Goal: Information Seeking & Learning: Learn about a topic

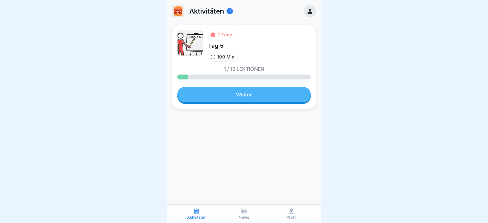
click at [242, 97] on link "Weiter" at bounding box center [243, 94] width 133 height 15
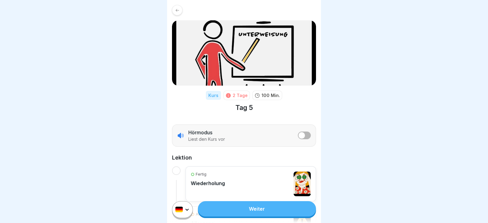
click at [234, 215] on link "Weiter" at bounding box center [257, 208] width 118 height 15
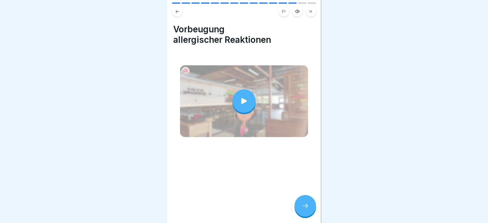
click at [304, 209] on icon at bounding box center [304, 205] width 7 height 7
click at [305, 209] on icon at bounding box center [304, 205] width 7 height 7
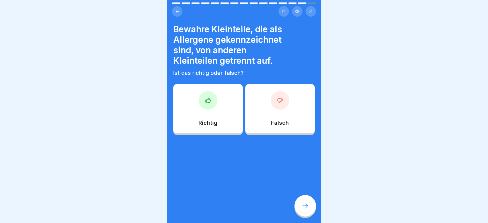
click at [209, 118] on div "Richtig" at bounding box center [208, 108] width 70 height 49
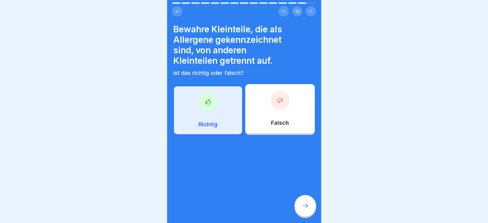
click at [299, 211] on div at bounding box center [305, 206] width 22 height 22
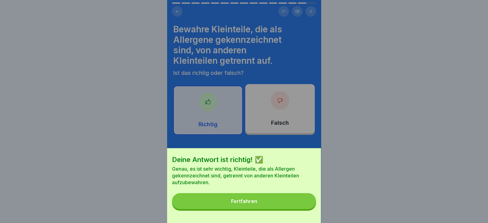
click at [294, 207] on button "Fortfahren" at bounding box center [244, 201] width 144 height 16
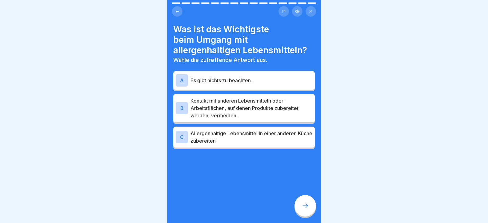
click at [243, 116] on p "Kontakt mit anderen Lebensmitteln oder Arbeitsflächen, auf denen Produkte zuber…" at bounding box center [251, 108] width 122 height 22
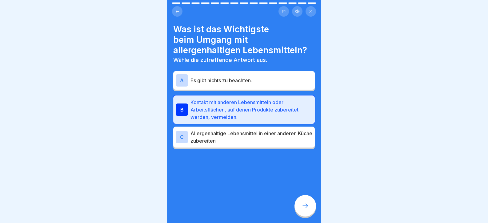
click at [303, 205] on div at bounding box center [305, 206] width 22 height 22
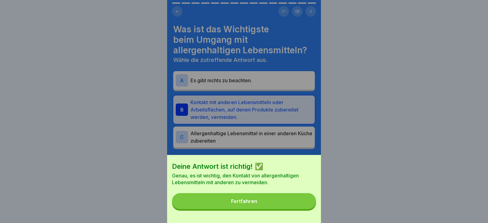
click at [305, 206] on button "Fortfahren" at bounding box center [244, 201] width 144 height 16
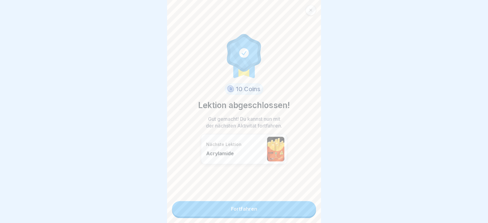
click at [303, 205] on link "Fortfahren" at bounding box center [244, 208] width 144 height 15
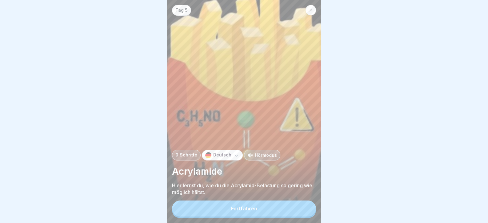
click at [303, 204] on div "Tag 5 9 Schritte Deutsch Hörmodus Acrylamide Hier lernst du, wie du die Acrylam…" at bounding box center [244, 111] width 154 height 223
click at [306, 215] on button "Fortfahren" at bounding box center [244, 208] width 144 height 16
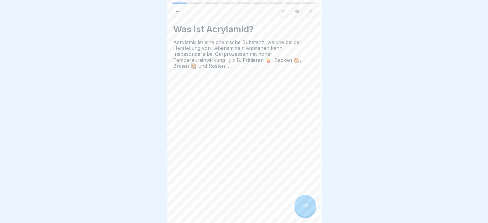
click at [306, 209] on icon at bounding box center [304, 205] width 7 height 7
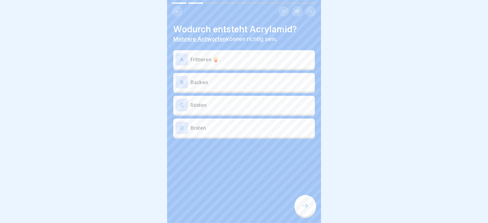
drag, startPoint x: 305, startPoint y: 212, endPoint x: 155, endPoint y: 174, distance: 154.9
click at [155, 174] on body "Tag 5 9 Schritte Deutsch Hörmodus Acrylamide Hier lernst du, wie du die Acrylam…" at bounding box center [244, 111] width 488 height 223
click at [233, 56] on p "Frittieren 🍟" at bounding box center [251, 59] width 122 height 7
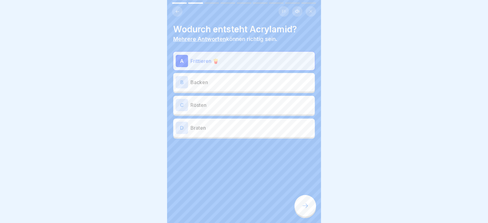
click at [240, 91] on div "B Backen" at bounding box center [243, 82] width 141 height 18
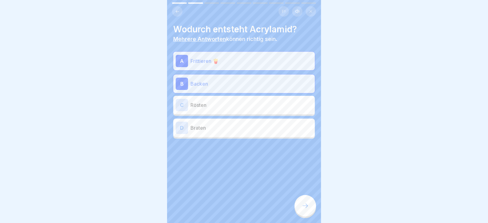
click at [243, 105] on p "Rösten" at bounding box center [251, 104] width 122 height 7
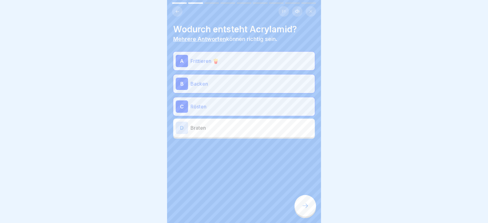
click at [248, 132] on div "D Braten" at bounding box center [243, 127] width 141 height 18
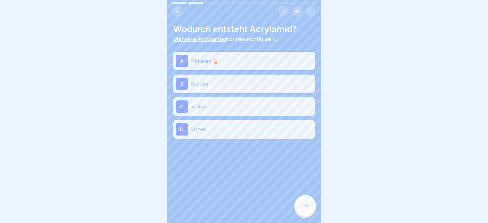
click at [311, 206] on div at bounding box center [305, 206] width 22 height 22
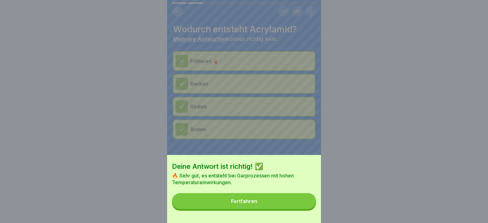
click at [308, 208] on button "Fortfahren" at bounding box center [244, 201] width 144 height 16
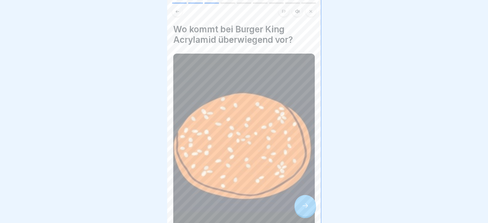
click at [308, 205] on div at bounding box center [305, 206] width 22 height 22
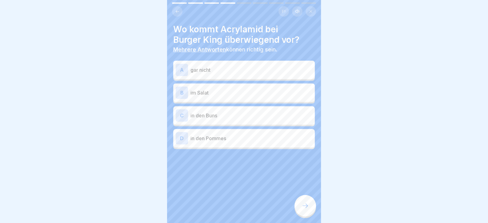
scroll to position [4, 0]
click at [229, 116] on div "C in den Buns" at bounding box center [244, 115] width 137 height 12
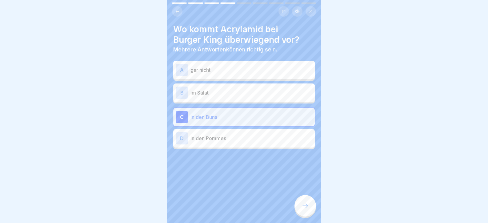
click at [257, 149] on div at bounding box center [243, 167] width 141 height 37
click at [257, 141] on div "D in den Pommes" at bounding box center [243, 138] width 141 height 18
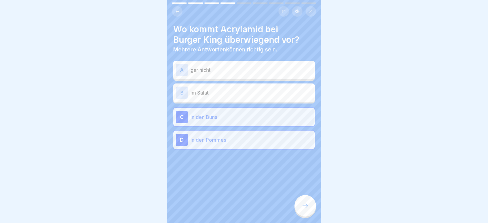
click at [303, 200] on div at bounding box center [305, 206] width 22 height 22
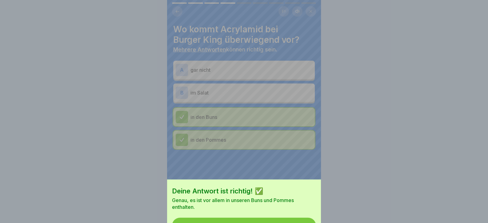
click at [303, 217] on button "Fortfahren" at bounding box center [244, 225] width 144 height 16
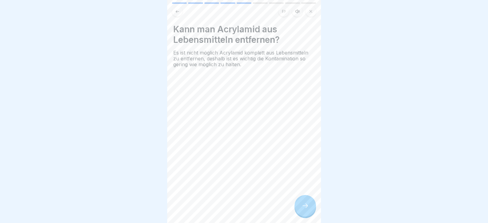
click at [303, 200] on div at bounding box center [305, 206] width 22 height 22
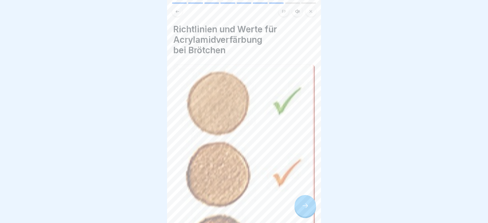
click at [303, 199] on div at bounding box center [305, 206] width 22 height 22
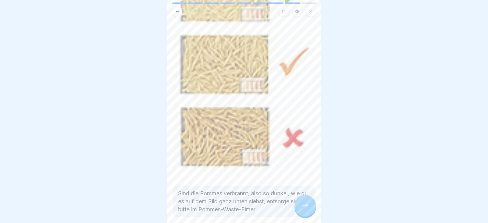
scroll to position [123, 0]
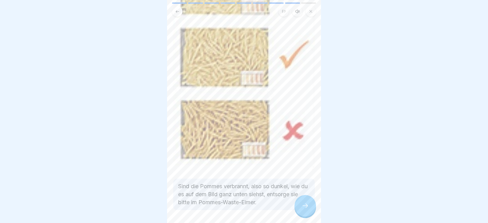
click at [302, 192] on p "Sind die Pommes verbrannt, also so dunkel, wie du es auf dem Bild ganz unten si…" at bounding box center [244, 194] width 132 height 24
click at [303, 203] on icon at bounding box center [304, 205] width 7 height 7
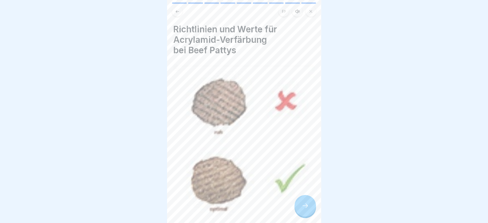
click at [303, 202] on icon at bounding box center [304, 205] width 7 height 7
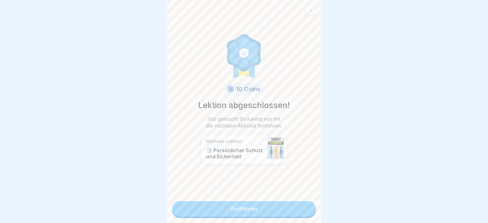
click at [303, 202] on link "Fortfahren" at bounding box center [244, 208] width 144 height 15
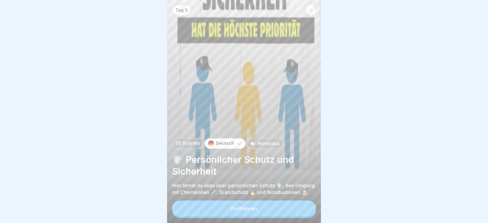
click at [304, 201] on div "Tag 5 20 Schritte Deutsch Hörmodus 🛡️ Persönlicher Schutz und Sicherheit Hier l…" at bounding box center [244, 111] width 154 height 223
click at [304, 209] on button "Fortfahren" at bounding box center [244, 208] width 144 height 16
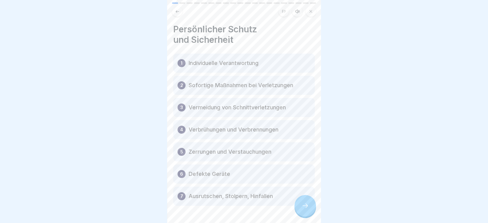
click at [304, 197] on div "7 Ausrutschen, Stolpern, Hinfallen" at bounding box center [243, 195] width 141 height 19
click at [308, 203] on div at bounding box center [305, 206] width 22 height 22
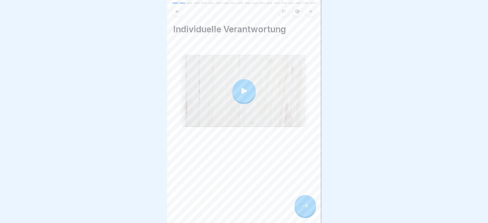
click at [308, 202] on div at bounding box center [305, 206] width 22 height 22
click at [380, 98] on div at bounding box center [244, 111] width 488 height 223
click at [308, 209] on icon at bounding box center [304, 205] width 7 height 7
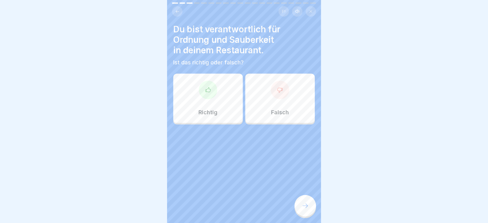
drag, startPoint x: 305, startPoint y: 207, endPoint x: 272, endPoint y: 174, distance: 47.6
click at [275, 179] on div "Tag 5 20 Schritte Deutsch Hörmodus 🛡️ Persönlicher Schutz und Sicherheit Hier l…" at bounding box center [244, 111] width 154 height 223
click at [189, 89] on div "Richtig" at bounding box center [208, 98] width 70 height 49
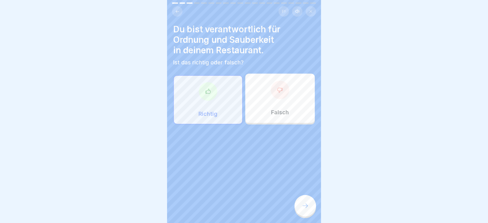
click at [301, 213] on div at bounding box center [305, 206] width 22 height 22
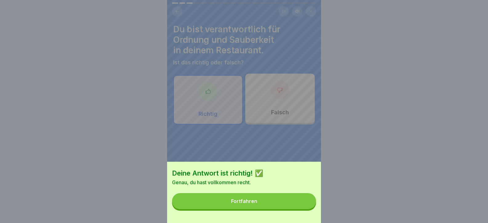
click at [301, 209] on button "Fortfahren" at bounding box center [244, 201] width 144 height 16
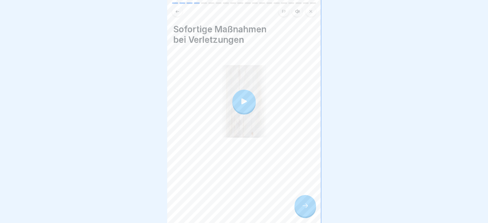
click at [309, 207] on div at bounding box center [305, 206] width 22 height 22
click at [312, 206] on div at bounding box center [305, 206] width 22 height 22
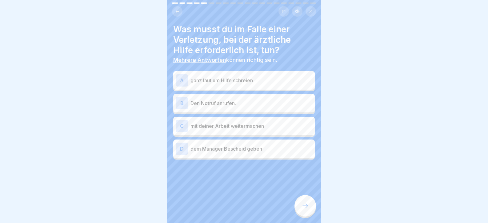
click at [247, 99] on p "Den Notruf anrufen." at bounding box center [251, 102] width 122 height 7
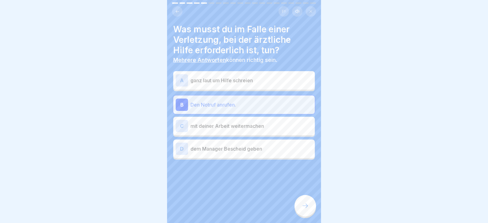
click at [253, 151] on p "dem Manager Bescheid geben" at bounding box center [251, 148] width 122 height 7
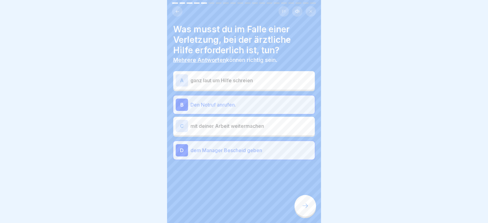
click at [312, 209] on div at bounding box center [305, 206] width 22 height 22
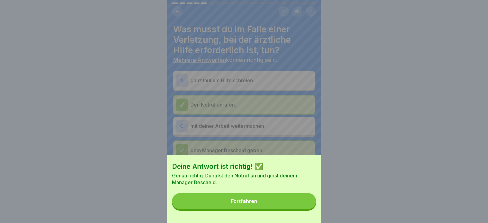
click at [306, 209] on button "Fortfahren" at bounding box center [244, 201] width 144 height 16
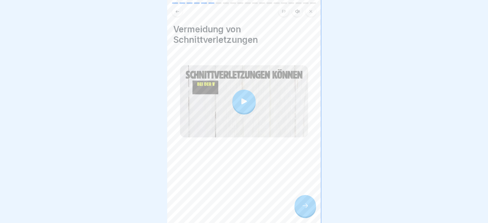
click at [306, 209] on icon at bounding box center [304, 205] width 7 height 7
click at [304, 209] on icon at bounding box center [304, 205] width 7 height 7
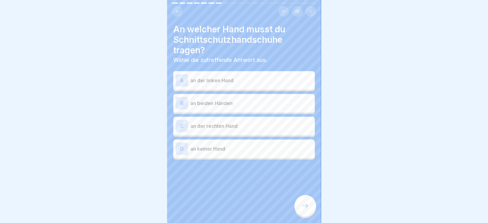
click at [243, 106] on p "an beiden Händen" at bounding box center [251, 102] width 122 height 7
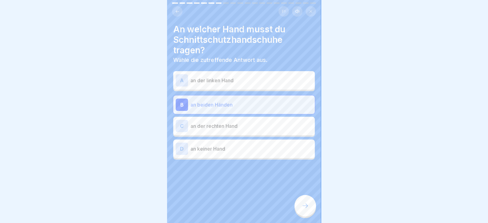
click at [306, 209] on icon at bounding box center [304, 205] width 7 height 7
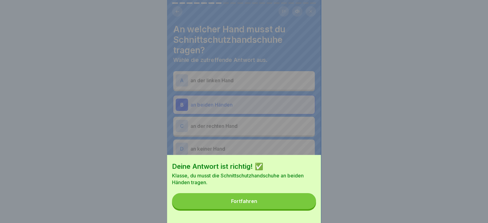
click at [300, 207] on button "Fortfahren" at bounding box center [244, 201] width 144 height 16
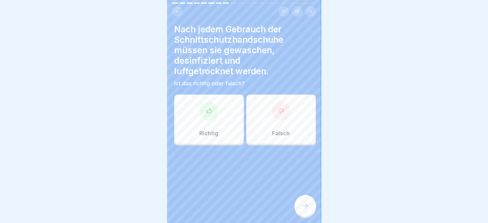
click at [183, 110] on div "Richtig" at bounding box center [209, 118] width 70 height 49
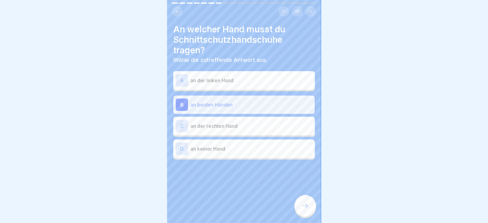
click at [306, 209] on icon at bounding box center [304, 205] width 7 height 7
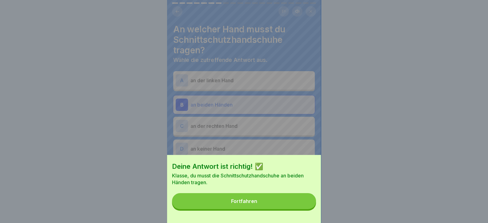
click at [277, 209] on button "Fortfahren" at bounding box center [244, 201] width 144 height 16
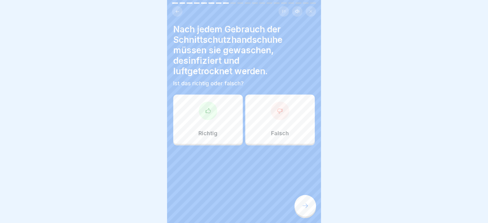
click at [220, 106] on div "Richtig" at bounding box center [208, 118] width 70 height 49
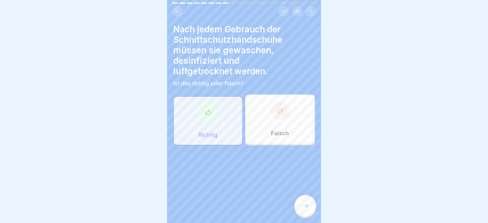
click at [311, 214] on div at bounding box center [305, 206] width 22 height 22
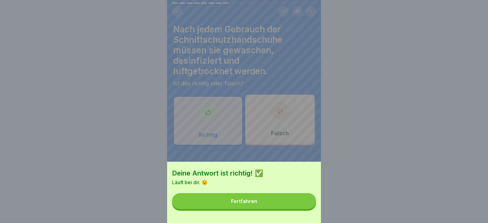
click at [306, 209] on button "Fortfahren" at bounding box center [244, 201] width 144 height 16
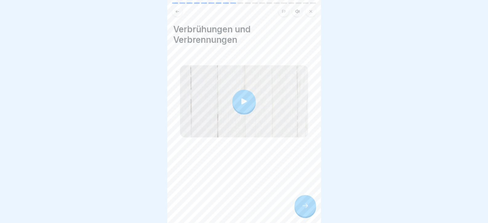
click at [305, 209] on icon at bounding box center [304, 205] width 7 height 7
click at [308, 209] on icon at bounding box center [304, 205] width 7 height 7
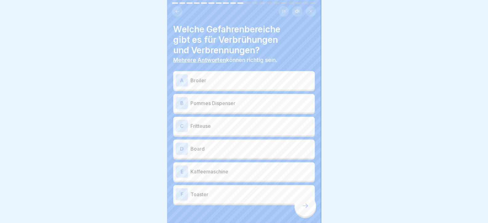
click at [233, 82] on p "Broiler" at bounding box center [251, 80] width 122 height 7
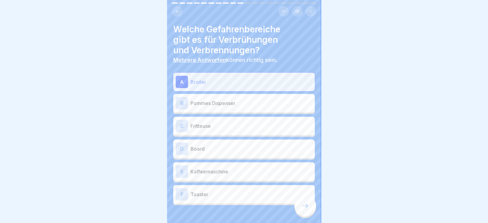
click at [240, 80] on p "Broiler" at bounding box center [251, 81] width 122 height 7
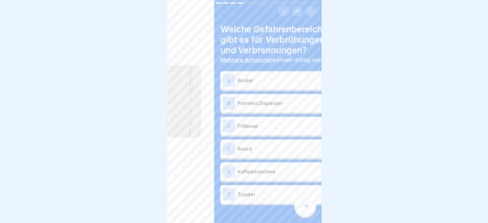
click at [220, 42] on h4 "Welche Gefahrenbereiche gibt es für Verbrühungen und Verbrennungen?" at bounding box center [290, 39] width 141 height 31
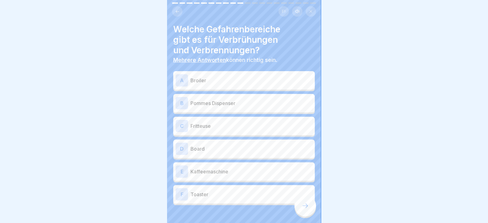
click at [214, 75] on div "A Broiler" at bounding box center [244, 80] width 137 height 12
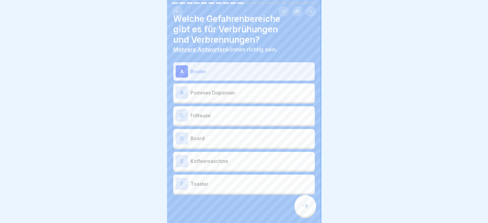
scroll to position [19, 0]
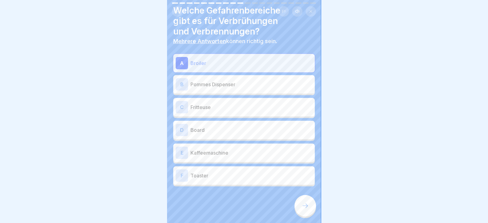
click at [207, 109] on p "Fritteuse" at bounding box center [251, 106] width 122 height 7
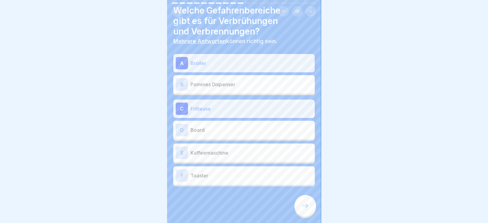
click at [206, 178] on p "Toaster" at bounding box center [251, 175] width 122 height 7
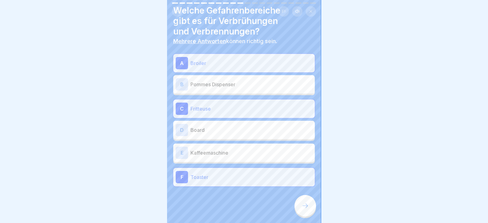
click at [306, 209] on icon at bounding box center [304, 205] width 7 height 7
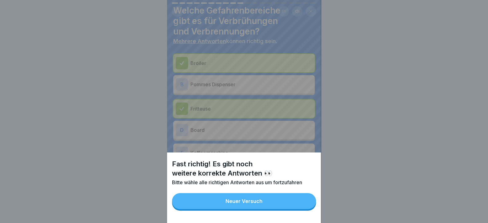
click at [224, 202] on button "Neuer Versuch" at bounding box center [244, 201] width 144 height 16
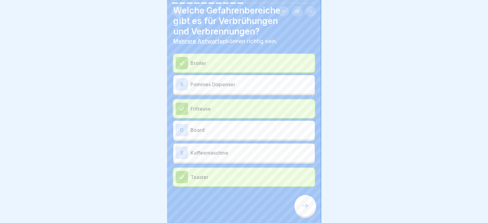
click at [212, 155] on p "Kaffeemaschine" at bounding box center [251, 152] width 122 height 7
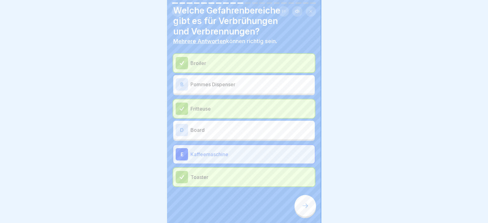
click at [306, 214] on div at bounding box center [305, 206] width 22 height 22
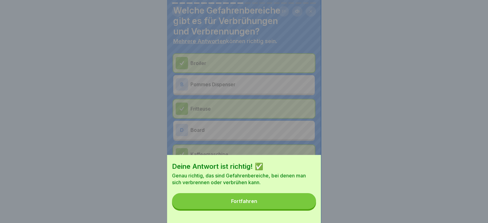
click at [297, 207] on button "Fortfahren" at bounding box center [244, 201] width 144 height 16
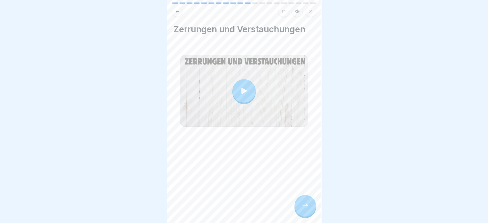
click at [303, 205] on div at bounding box center [305, 206] width 22 height 22
click at [300, 208] on div at bounding box center [305, 206] width 22 height 22
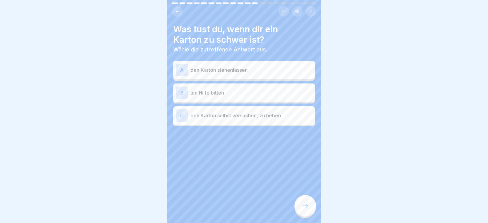
click at [244, 90] on p "um Hilfe bitten" at bounding box center [251, 92] width 122 height 7
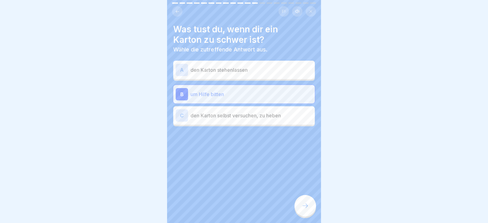
click at [311, 213] on div at bounding box center [305, 206] width 22 height 22
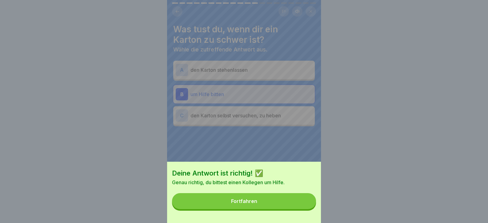
click at [308, 209] on button "Fortfahren" at bounding box center [244, 201] width 144 height 16
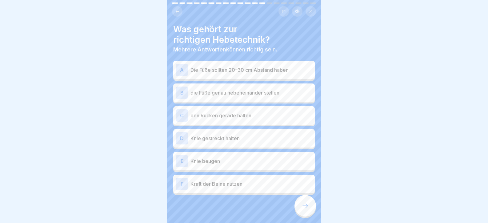
click at [263, 76] on div "A Die Füße sollten 20–30 cm Abstand haben" at bounding box center [243, 70] width 141 height 18
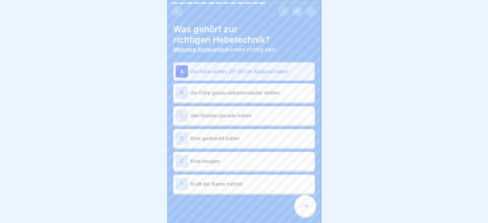
click at [275, 117] on p "den Rücken gerade halten" at bounding box center [251, 115] width 122 height 7
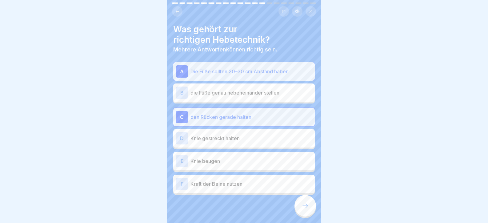
click at [266, 139] on p "Knie gestreckt halten" at bounding box center [251, 137] width 122 height 7
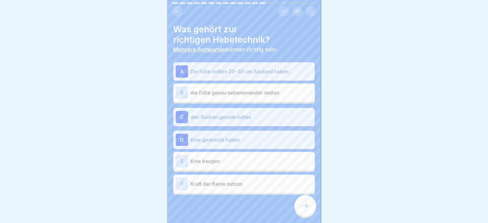
click at [263, 158] on p "Knie beugen" at bounding box center [251, 160] width 122 height 7
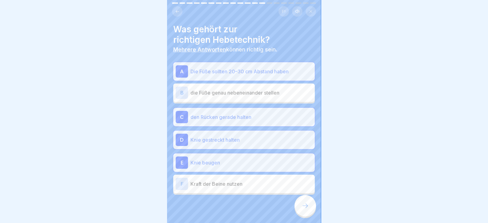
click at [267, 184] on p "Kraft der Beine nutzen" at bounding box center [251, 183] width 122 height 7
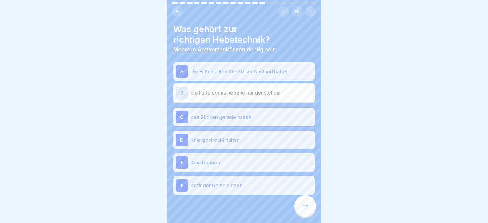
click at [311, 209] on div at bounding box center [305, 206] width 22 height 22
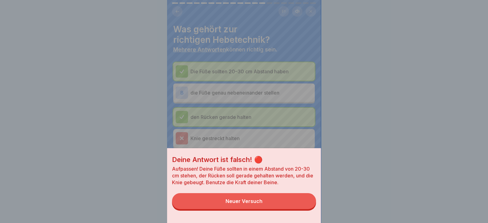
click at [307, 209] on button "Neuer Versuch" at bounding box center [244, 201] width 144 height 16
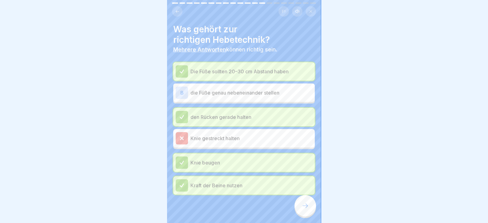
click at [307, 209] on icon at bounding box center [304, 205] width 7 height 7
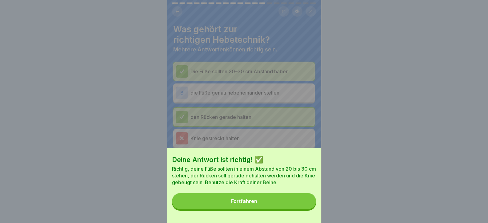
click at [307, 209] on button "Fortfahren" at bounding box center [244, 201] width 144 height 16
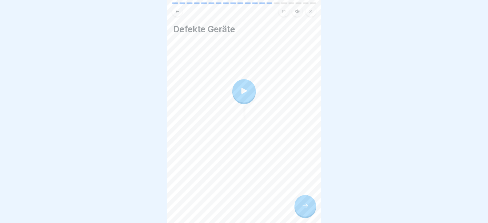
click at [306, 209] on div at bounding box center [305, 206] width 22 height 22
click at [307, 209] on icon at bounding box center [304, 205] width 7 height 7
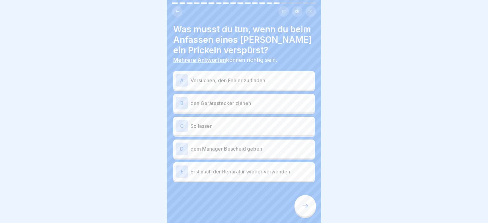
click at [245, 101] on p "den Gerätestecker ziehen" at bounding box center [251, 102] width 122 height 7
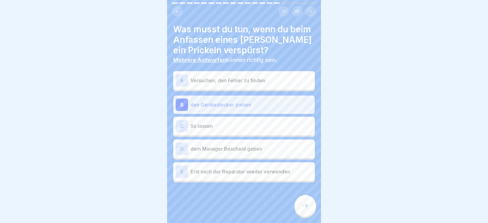
click at [248, 150] on p "dem Manager Bescheid geben" at bounding box center [251, 148] width 122 height 7
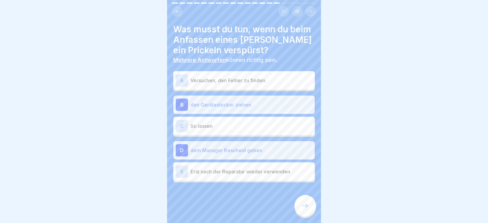
click at [243, 171] on p "Erst nach der Reparatur wieder verwenden" at bounding box center [251, 171] width 122 height 7
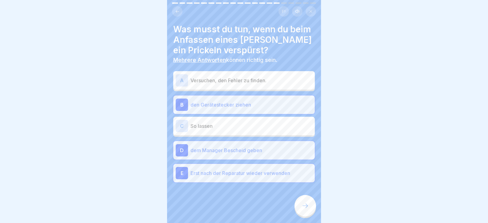
click at [311, 213] on div at bounding box center [305, 206] width 22 height 22
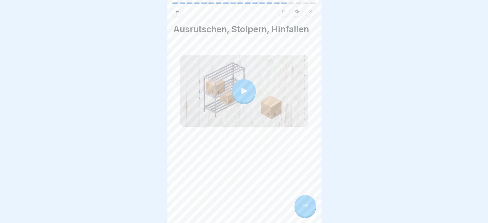
click at [308, 209] on icon at bounding box center [304, 205] width 7 height 7
click at [310, 213] on div at bounding box center [305, 206] width 22 height 22
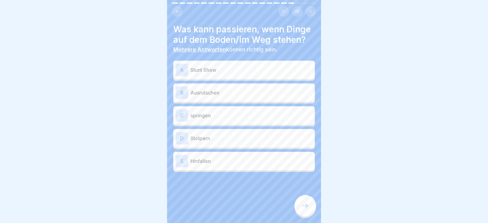
click at [239, 75] on div "A Stunt Show" at bounding box center [244, 70] width 137 height 12
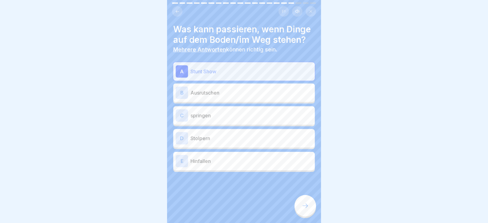
click at [237, 119] on p "springen" at bounding box center [251, 115] width 122 height 7
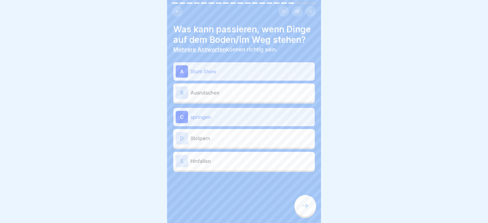
click at [241, 142] on p "Stolpern" at bounding box center [251, 137] width 122 height 7
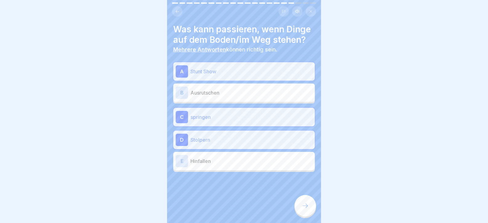
click at [213, 75] on p "Stunt Show" at bounding box center [251, 71] width 122 height 7
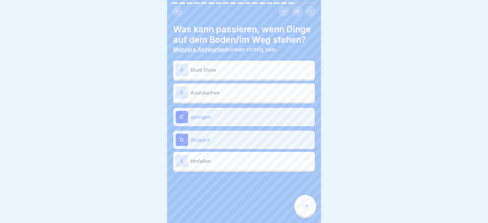
click at [219, 96] on p "Ausrutschen" at bounding box center [251, 92] width 122 height 7
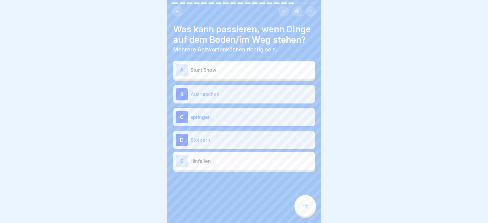
click at [221, 123] on div "C springen" at bounding box center [244, 117] width 137 height 12
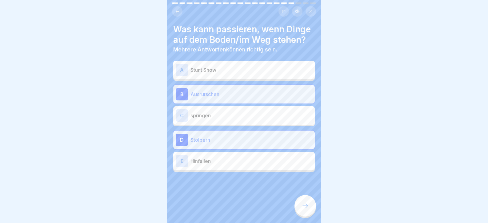
click at [220, 143] on p "Stolpern" at bounding box center [251, 139] width 122 height 7
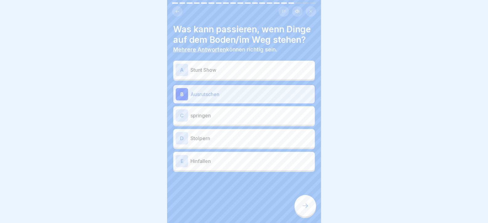
click at [226, 165] on p "Hinfallen" at bounding box center [251, 160] width 122 height 7
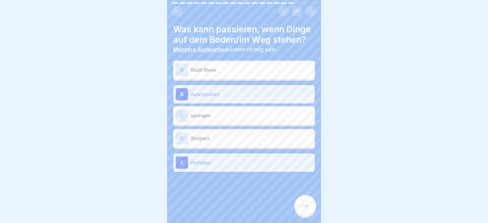
click at [225, 144] on div "D Stolpern" at bounding box center [244, 138] width 137 height 12
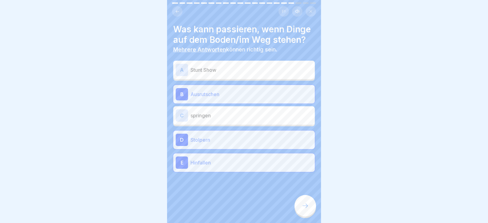
click at [296, 207] on div at bounding box center [305, 206] width 22 height 22
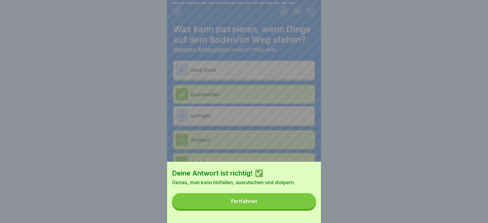
click at [301, 209] on button "Fortfahren" at bounding box center [244, 201] width 144 height 16
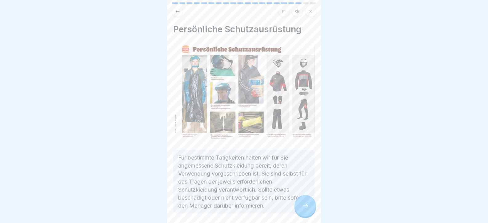
click at [309, 214] on div at bounding box center [305, 206] width 22 height 22
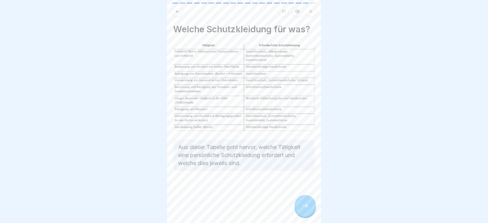
click at [308, 209] on icon at bounding box center [304, 205] width 7 height 7
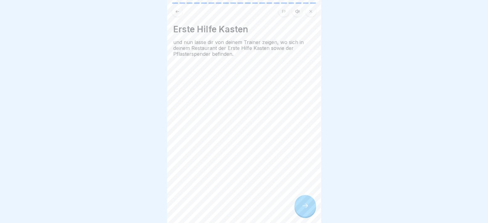
click at [308, 209] on icon at bounding box center [304, 205] width 7 height 7
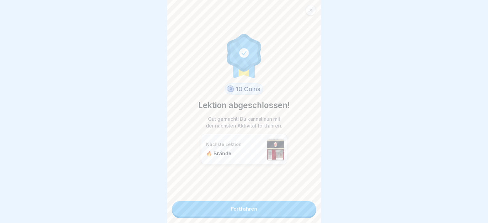
click at [308, 211] on link "Fortfahren" at bounding box center [244, 208] width 144 height 15
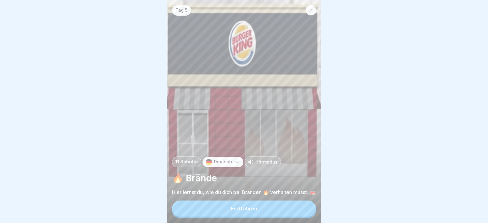
click at [308, 211] on button "Fortfahren" at bounding box center [244, 208] width 144 height 16
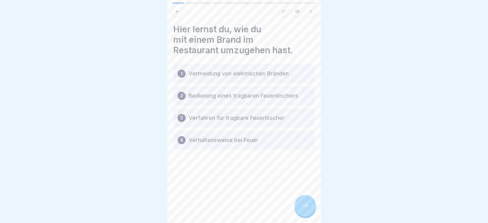
click at [308, 209] on icon at bounding box center [304, 205] width 7 height 7
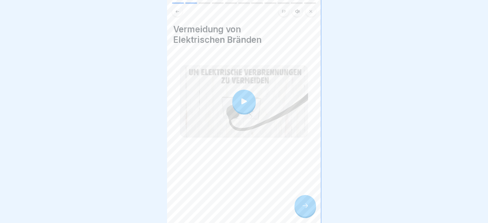
click at [307, 209] on icon at bounding box center [304, 205] width 7 height 7
click at [309, 211] on div at bounding box center [305, 206] width 22 height 22
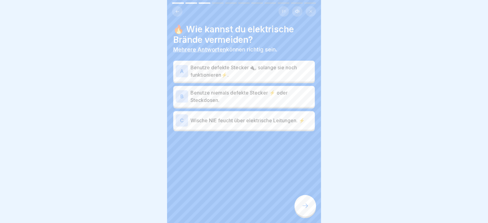
click at [211, 93] on p "Benutze niemals defekte Stecker ⚡ oder Steckdosen." at bounding box center [251, 96] width 122 height 15
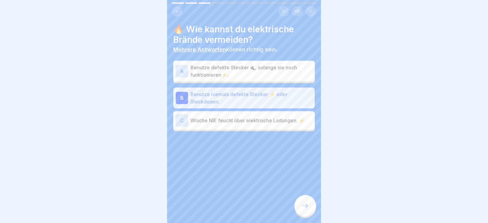
click at [217, 121] on p "Wische NIE feucht über elektrische Leitungen. ⚡" at bounding box center [251, 120] width 122 height 7
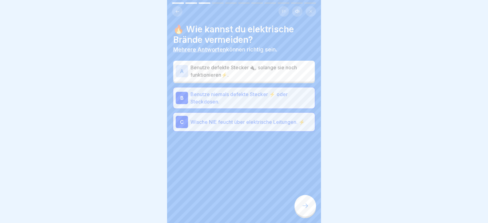
click at [303, 209] on icon at bounding box center [304, 205] width 7 height 7
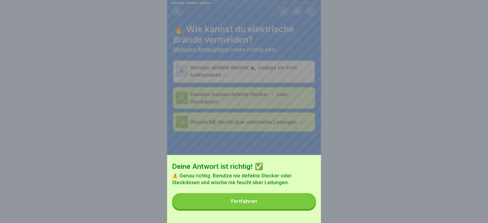
click at [303, 209] on button "Fortfahren" at bounding box center [244, 201] width 144 height 16
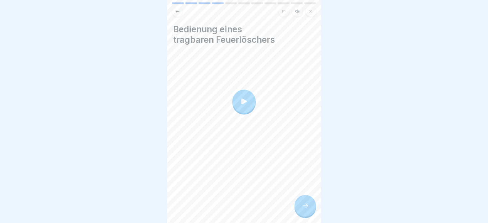
click at [309, 207] on div at bounding box center [305, 206] width 22 height 22
click at [310, 203] on div at bounding box center [305, 206] width 22 height 22
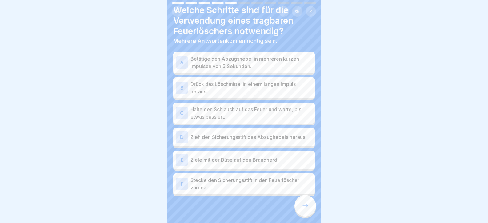
scroll to position [29, 0]
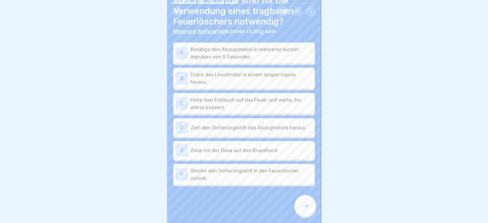
click at [216, 50] on p "Betätige den Abzugshebel in mehreren kurzen Impulsen von 5 Sekunden." at bounding box center [251, 53] width 122 height 15
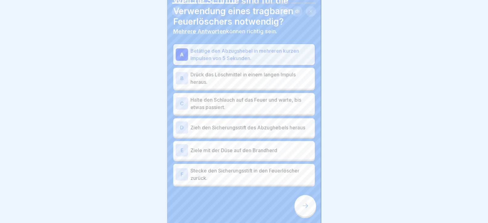
click at [227, 85] on div "B Drück das Löschmittel in einem langen Impuls heraus." at bounding box center [243, 78] width 141 height 21
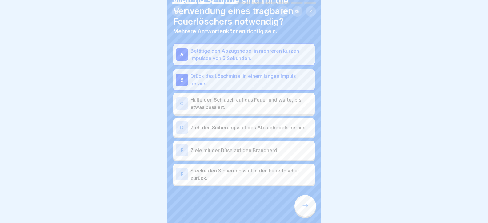
click at [231, 104] on p "Halte den Schlauch auf das Feuer und warte, bis etwas passiert." at bounding box center [251, 103] width 122 height 15
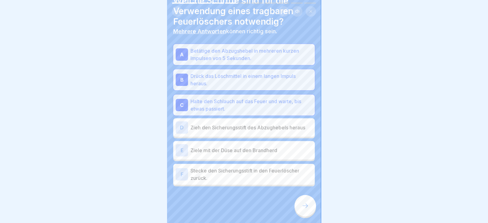
click at [240, 135] on div "D Zieh den Sicherungsstift des Abzughebels heraus" at bounding box center [243, 127] width 141 height 18
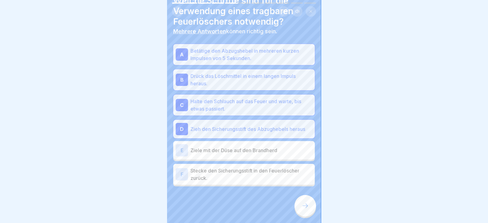
click at [240, 153] on p "Ziele mit der Düse auf den Brandherd" at bounding box center [251, 149] width 122 height 7
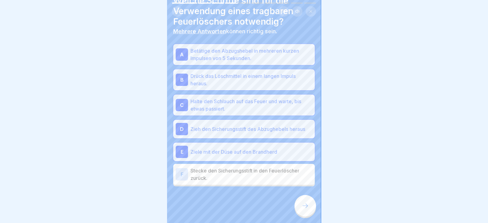
click at [244, 164] on div "F Stecke den Sicherungsstift in den Feuerlöscher zurück." at bounding box center [243, 174] width 141 height 21
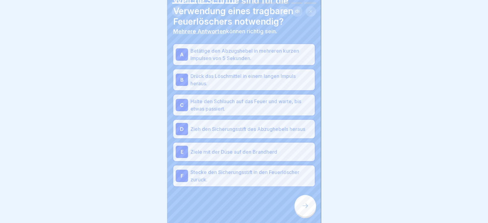
click at [303, 216] on div at bounding box center [305, 206] width 22 height 22
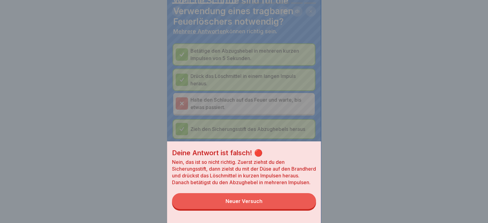
click at [303, 209] on button "Neuer Versuch" at bounding box center [244, 201] width 144 height 16
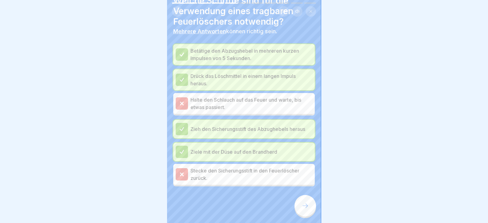
click at [305, 216] on div at bounding box center [305, 206] width 22 height 22
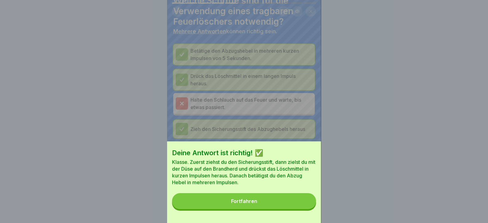
click at [299, 209] on button "Fortfahren" at bounding box center [244, 201] width 144 height 16
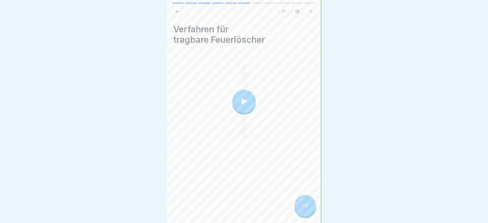
click at [304, 209] on icon at bounding box center [304, 205] width 7 height 7
click at [307, 208] on icon at bounding box center [305, 205] width 6 height 4
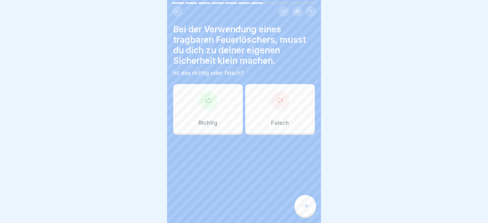
click at [225, 95] on div "Richtig" at bounding box center [208, 108] width 70 height 49
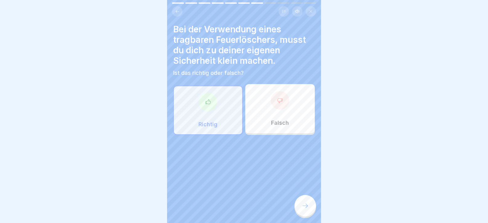
click at [293, 199] on div "Bei der Verwendung eines tragbaren Feuerlöschers, musst du dich zu deiner eigen…" at bounding box center [244, 111] width 154 height 223
click at [308, 210] on div at bounding box center [305, 206] width 22 height 22
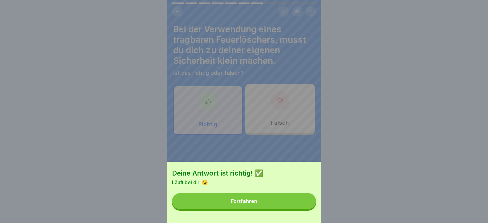
click at [304, 209] on button "Fortfahren" at bounding box center [244, 201] width 144 height 16
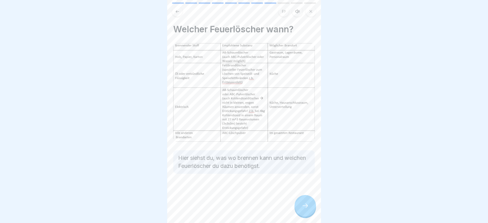
click at [304, 209] on icon at bounding box center [304, 205] width 7 height 7
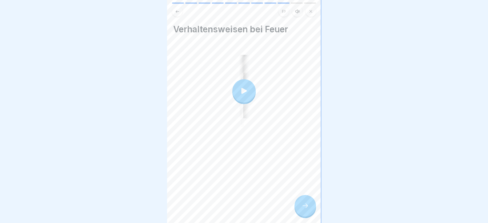
click at [304, 209] on icon at bounding box center [304, 205] width 7 height 7
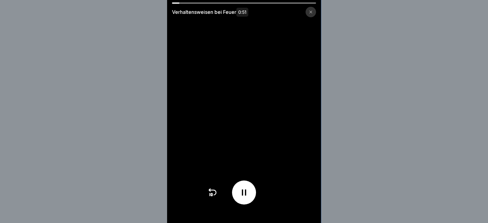
click at [373, 135] on div "Verhaltensweisen bei Feuer 0:51" at bounding box center [244, 111] width 488 height 223
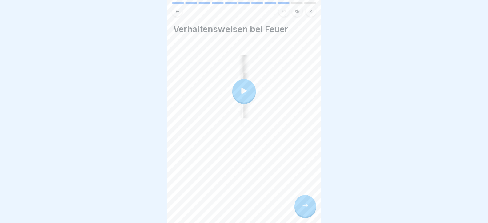
click at [303, 219] on div "Tag 5 11 Schritte Deutsch Hörmodus 🔥 Brände Hier lernst du, wie du dich bei Brä…" at bounding box center [244, 111] width 154 height 223
click at [305, 216] on div at bounding box center [305, 206] width 22 height 22
click at [311, 204] on div at bounding box center [305, 206] width 22 height 22
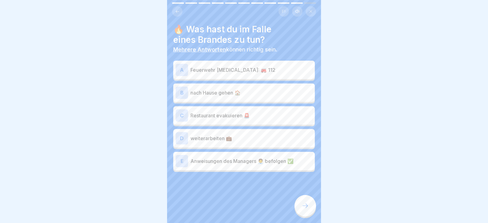
click at [232, 71] on p "Feuerwehr [MEDICAL_DATA]: 🚒 112" at bounding box center [251, 69] width 122 height 7
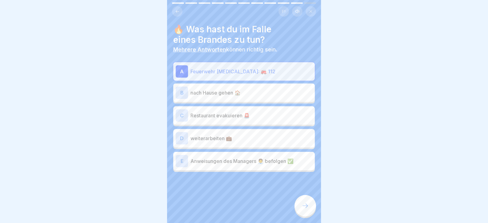
click at [219, 118] on p "Restaurant evakuieren 🚨" at bounding box center [251, 115] width 122 height 7
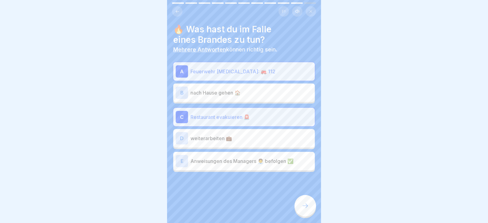
click at [222, 166] on div "E Anweisungen des Managers 🧑‍💼 befolgen ✅" at bounding box center [244, 161] width 137 height 12
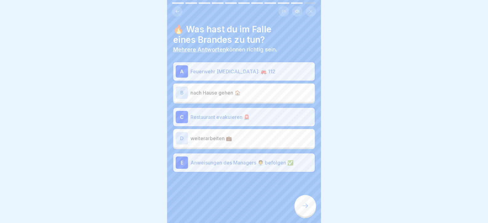
click at [302, 209] on icon at bounding box center [304, 205] width 7 height 7
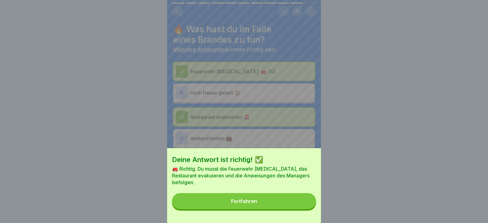
click at [300, 209] on button "Fortfahren" at bounding box center [244, 201] width 144 height 16
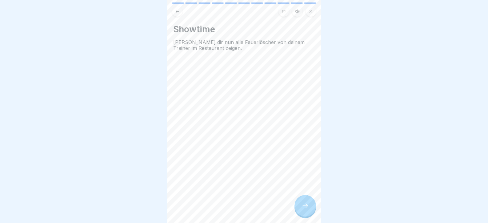
click at [303, 209] on icon at bounding box center [304, 205] width 7 height 7
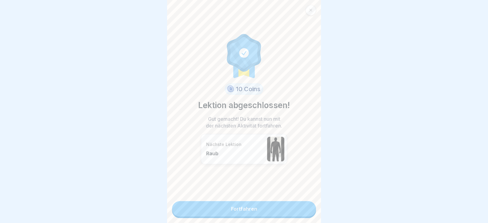
click at [303, 209] on link "Fortfahren" at bounding box center [244, 208] width 144 height 15
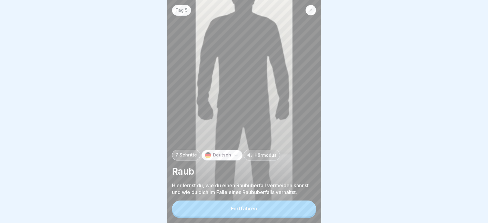
click at [303, 209] on button "Fortfahren" at bounding box center [244, 208] width 144 height 16
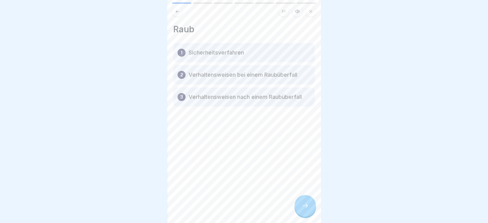
click at [303, 209] on icon at bounding box center [304, 205] width 7 height 7
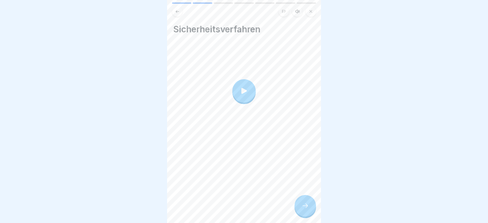
click at [303, 209] on icon at bounding box center [304, 205] width 7 height 7
click at [304, 209] on icon at bounding box center [304, 205] width 7 height 7
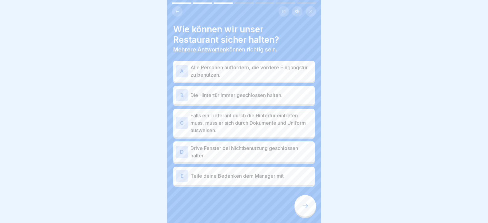
click at [243, 69] on p "Alle Personen auffordern, die vordere Eingangstür zu benutzen." at bounding box center [251, 71] width 122 height 15
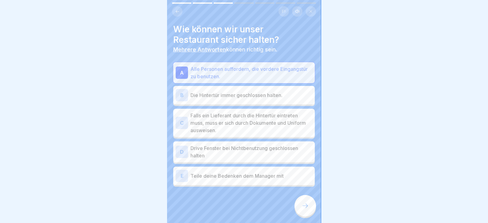
click at [252, 99] on div "B Die Hintertür immer geschlossen halten." at bounding box center [244, 95] width 137 height 12
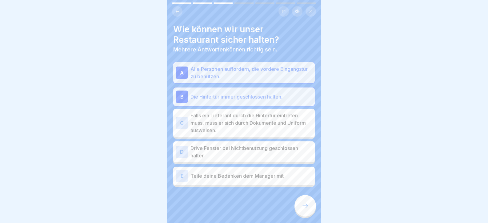
click at [257, 121] on p "Falls ein Lieferant durch die Hintertür eintreten muss, muss er sich durch Doku…" at bounding box center [251, 123] width 122 height 22
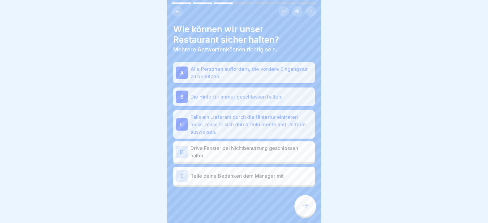
click at [258, 149] on p "Drive Fenster bei Nichtbenutzung geschlossen halten" at bounding box center [251, 151] width 122 height 15
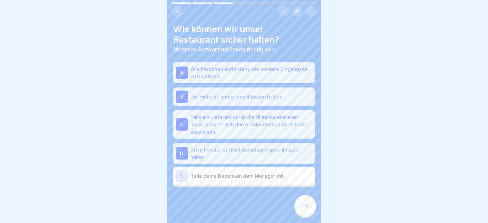
click at [261, 177] on p "Teile deine Bedenken dem Manager mit" at bounding box center [251, 175] width 122 height 7
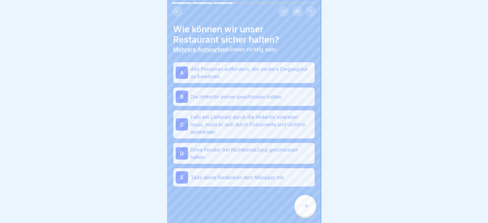
click at [302, 209] on icon at bounding box center [304, 205] width 7 height 7
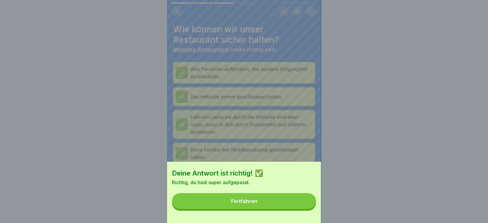
click at [301, 209] on button "Fortfahren" at bounding box center [244, 201] width 144 height 16
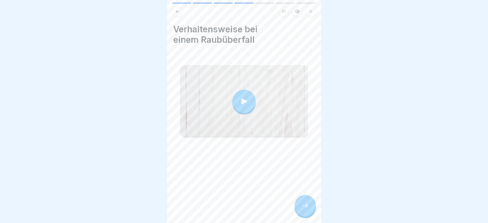
click at [301, 210] on div at bounding box center [305, 206] width 22 height 22
click at [299, 212] on div at bounding box center [305, 206] width 22 height 22
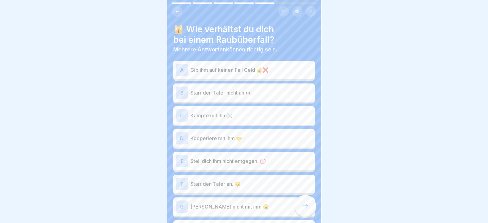
click at [233, 91] on p "Starr den Täter nicht an.👀" at bounding box center [251, 92] width 122 height 7
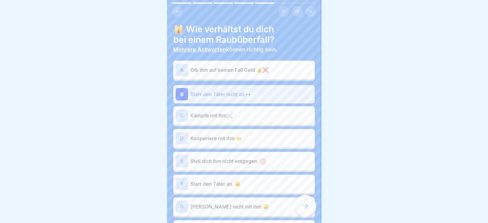
click at [217, 137] on p "Kooperiere mit ihm 🤝" at bounding box center [251, 137] width 122 height 7
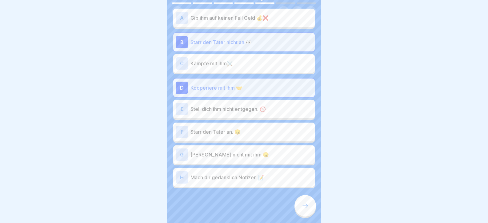
scroll to position [54, 0]
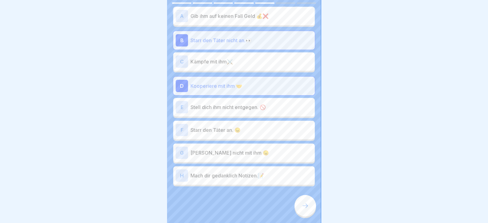
click at [218, 107] on p "Stell dich ihm nicht entgegen. 🚫" at bounding box center [251, 106] width 122 height 7
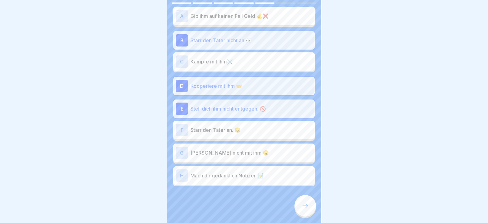
click at [214, 155] on p "[PERSON_NAME] nicht mit ihm 😠" at bounding box center [251, 152] width 122 height 7
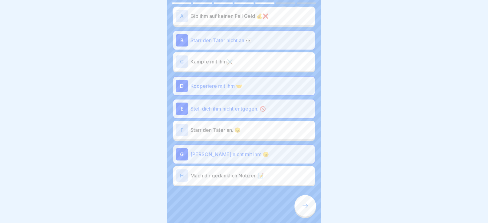
click at [215, 172] on div "H Mach dir gedanklich Notizen.📝" at bounding box center [244, 175] width 137 height 12
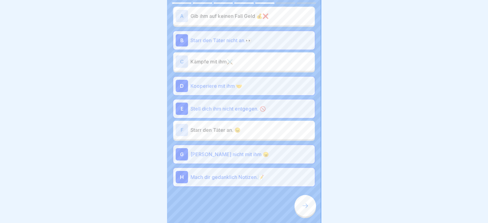
click at [304, 209] on icon at bounding box center [304, 205] width 7 height 7
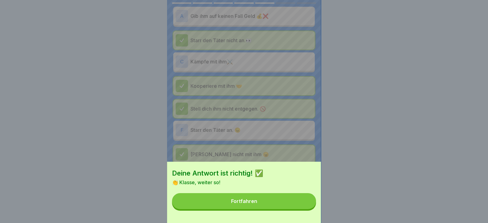
click at [304, 209] on button "Fortfahren" at bounding box center [244, 201] width 144 height 16
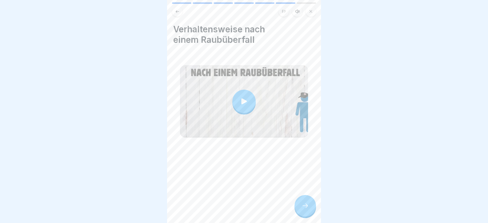
click at [308, 209] on icon at bounding box center [304, 205] width 7 height 7
click at [304, 216] on div at bounding box center [305, 206] width 22 height 22
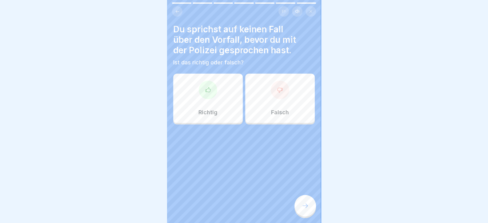
drag, startPoint x: 304, startPoint y: 215, endPoint x: 187, endPoint y: 127, distance: 146.4
click at [187, 130] on div "Tag 5 7 Schritte Deutsch Hörmodus Raub Hier lernst du, wie du einen Raubüberfal…" at bounding box center [244, 111] width 154 height 223
click at [191, 106] on div "Richtig" at bounding box center [208, 98] width 70 height 49
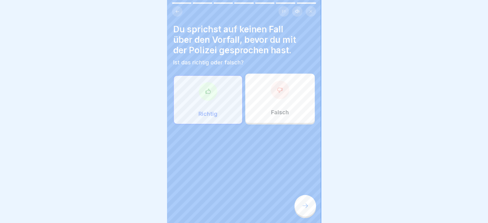
click at [305, 209] on icon at bounding box center [304, 205] width 7 height 7
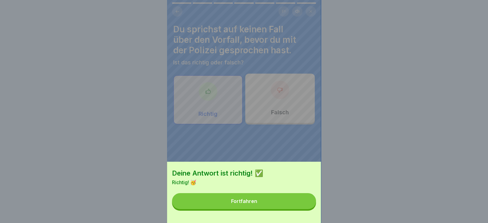
click at [306, 209] on button "Fortfahren" at bounding box center [244, 201] width 144 height 16
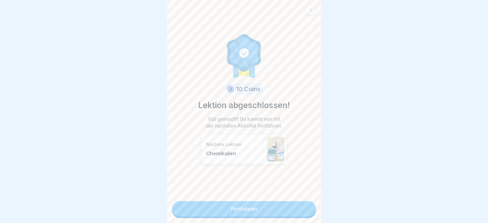
click at [306, 211] on link "Fortfahren" at bounding box center [244, 208] width 144 height 15
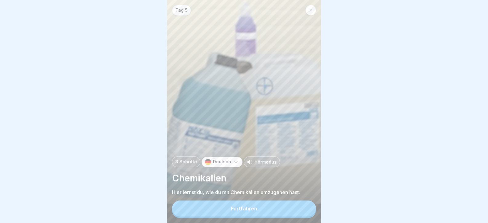
click at [306, 211] on button "Fortfahren" at bounding box center [244, 208] width 144 height 16
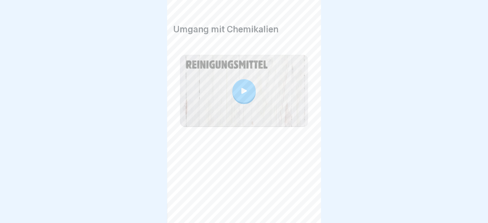
click at [306, 209] on icon at bounding box center [304, 205] width 7 height 7
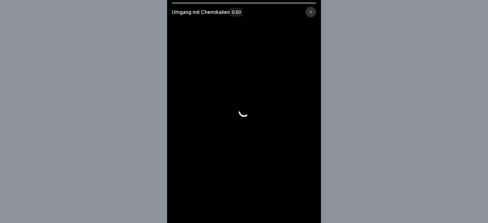
click at [306, 211] on video at bounding box center [244, 111] width 154 height 223
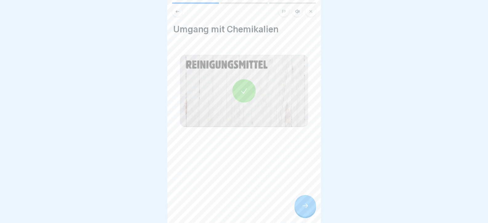
click at [308, 209] on icon at bounding box center [304, 205] width 7 height 7
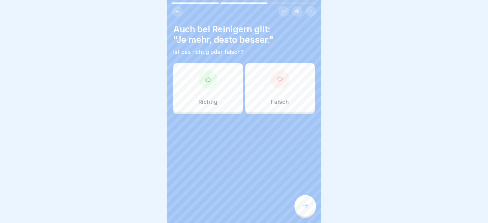
drag, startPoint x: 308, startPoint y: 213, endPoint x: 181, endPoint y: 121, distance: 156.7
click at [261, 186] on div "Tag 5 3 Schritte Deutsch Hörmodus Chemikalien Hier lernst du, wie du mit Chemik…" at bounding box center [244, 111] width 154 height 223
click at [185, 95] on div "Auch bei Reinigern gilt: "Je mehr, desto besser." Ist das richtig oder falsch? …" at bounding box center [244, 111] width 154 height 223
click at [209, 81] on icon at bounding box center [208, 79] width 6 height 6
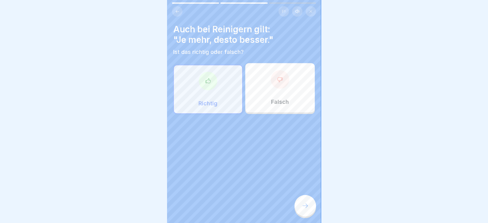
click at [304, 209] on icon at bounding box center [304, 205] width 7 height 7
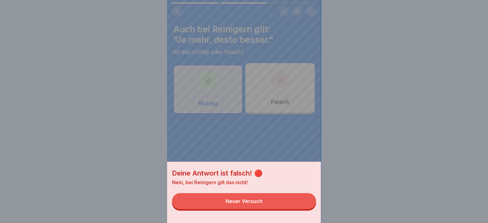
click at [303, 209] on button "Neuer Versuch" at bounding box center [244, 201] width 144 height 16
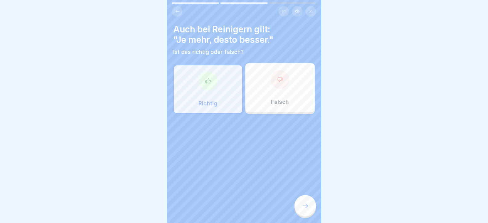
click at [270, 91] on div "Falsch" at bounding box center [280, 87] width 70 height 49
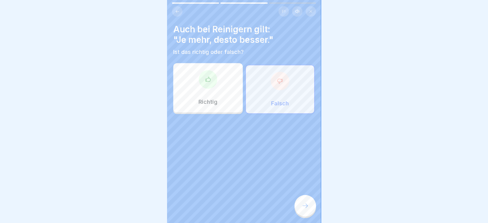
click at [303, 214] on div at bounding box center [305, 206] width 22 height 22
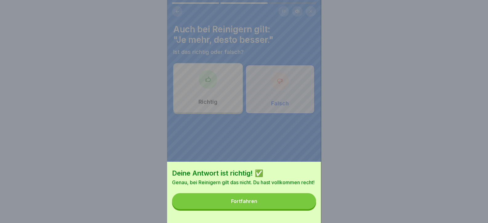
click at [302, 209] on button "Fortfahren" at bounding box center [244, 201] width 144 height 16
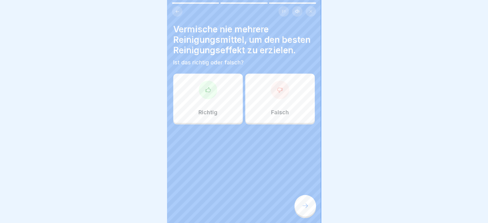
click at [229, 105] on div "Richtig" at bounding box center [208, 98] width 70 height 49
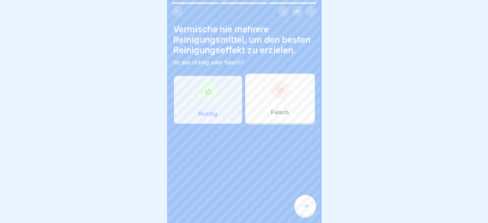
click at [315, 221] on div "Vermische nie mehrere Reinigungsmittel, um den besten Reinigungseffekt zu erzie…" at bounding box center [244, 111] width 154 height 223
click at [310, 216] on div at bounding box center [305, 206] width 22 height 22
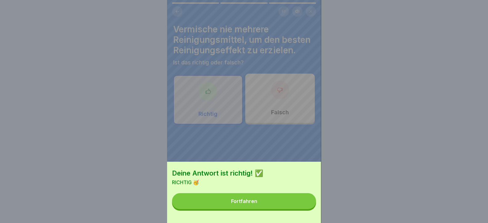
click at [307, 215] on div "Deine Antwort ist richtig! ✅ RICHTIG 🥳 Fortfahren" at bounding box center [244, 191] width 154 height 61
click at [303, 209] on button "Fortfahren" at bounding box center [244, 201] width 144 height 16
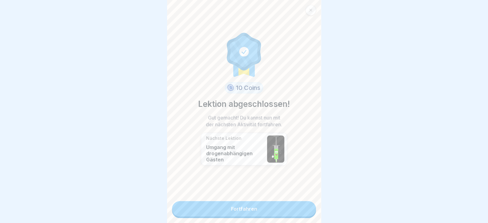
click at [303, 209] on link "Fortfahren" at bounding box center [244, 208] width 144 height 15
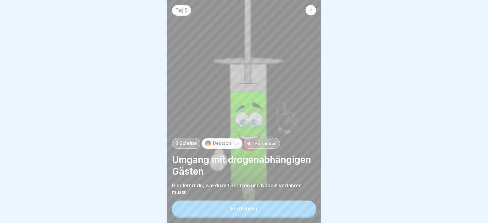
click at [304, 209] on button "Fortfahren" at bounding box center [244, 208] width 144 height 16
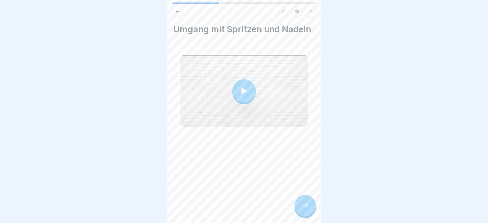
click at [304, 209] on icon at bounding box center [304, 205] width 7 height 7
click at [306, 209] on icon at bounding box center [304, 205] width 7 height 7
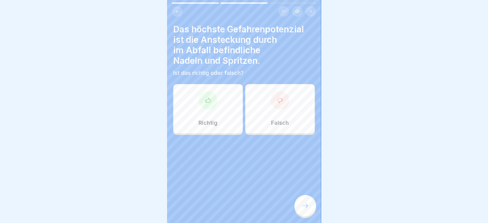
click at [178, 82] on div "Das höchste Gefahrenpotenzial ist die Ansteckung durch im Abfall befindliche Na…" at bounding box center [244, 111] width 154 height 223
click at [185, 84] on div "Richtig" at bounding box center [208, 108] width 70 height 49
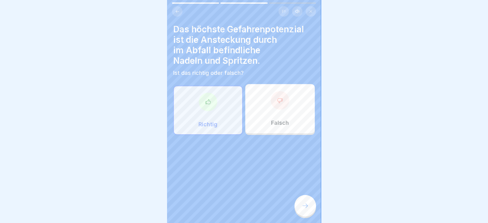
drag, startPoint x: 301, startPoint y: 203, endPoint x: 302, endPoint y: 206, distance: 3.9
click at [302, 206] on div at bounding box center [305, 206] width 22 height 22
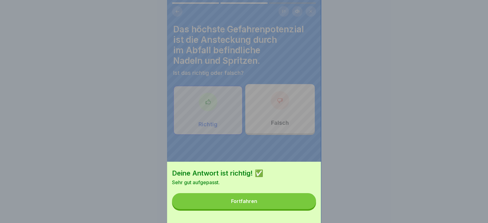
click at [302, 206] on button "Fortfahren" at bounding box center [244, 201] width 144 height 16
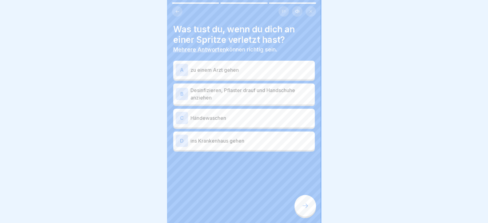
click at [243, 68] on p "zu einem Arzt gehen" at bounding box center [251, 69] width 122 height 7
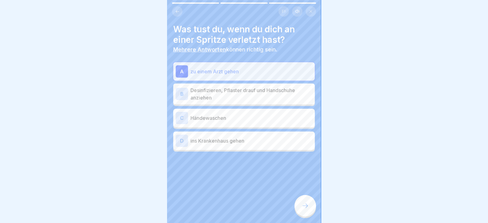
click at [232, 136] on div "D ins Krankenhaus gehen" at bounding box center [244, 140] width 137 height 12
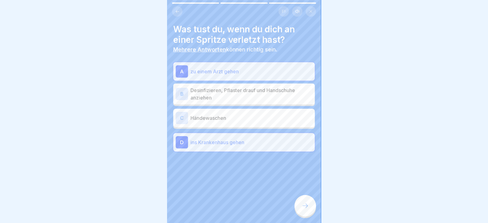
click at [303, 209] on icon at bounding box center [304, 205] width 7 height 7
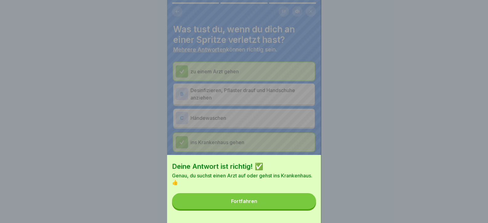
click at [298, 209] on button "Fortfahren" at bounding box center [244, 201] width 144 height 16
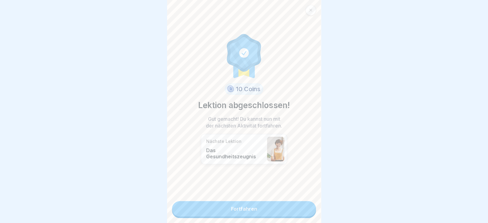
click at [307, 211] on link "Fortfahren" at bounding box center [244, 208] width 144 height 15
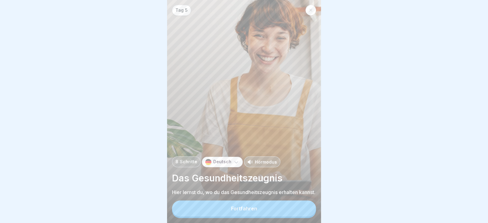
click at [304, 208] on button "Fortfahren" at bounding box center [244, 208] width 144 height 16
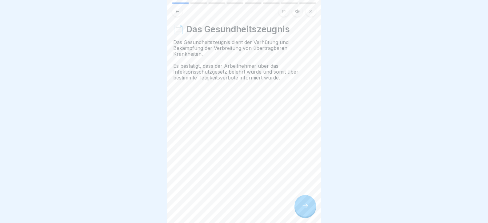
click at [304, 208] on icon at bounding box center [304, 205] width 7 height 7
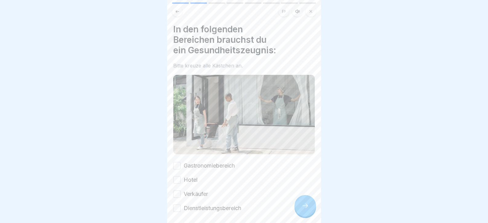
drag, startPoint x: 304, startPoint y: 208, endPoint x: 190, endPoint y: 166, distance: 121.5
click at [181, 173] on div "Tag 5 8 Schritte Deutsch Hörmodus Das Gesundheitszeugnis Hier lernst du, wo du …" at bounding box center [244, 111] width 154 height 223
click at [191, 166] on label "Gastronomiebereich" at bounding box center [209, 165] width 51 height 8
click at [181, 166] on button "Gastronomiebereich" at bounding box center [176, 165] width 7 height 7
click at [178, 179] on div "Gastronomiebereich Hotel Verkäufer Dienstleistungsbereich" at bounding box center [243, 186] width 141 height 50
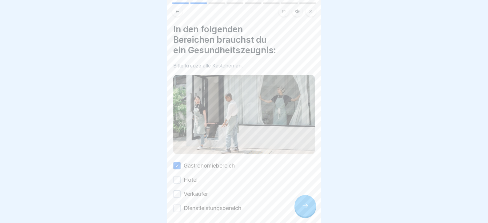
click at [179, 179] on button "Hotel" at bounding box center [176, 179] width 7 height 7
click at [176, 192] on button "Verkäufer" at bounding box center [176, 193] width 7 height 7
click at [178, 204] on button "Dienstleistungsbereich" at bounding box center [176, 207] width 7 height 7
click at [304, 209] on icon at bounding box center [304, 205] width 7 height 7
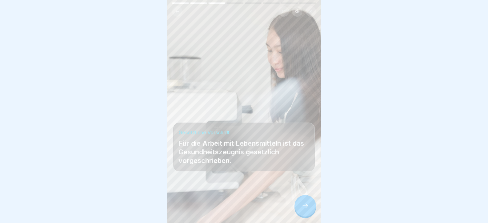
click at [304, 209] on icon at bounding box center [304, 205] width 7 height 7
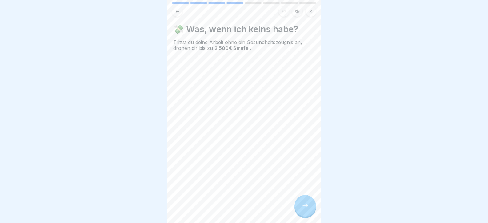
click at [304, 209] on icon at bounding box center [304, 205] width 7 height 7
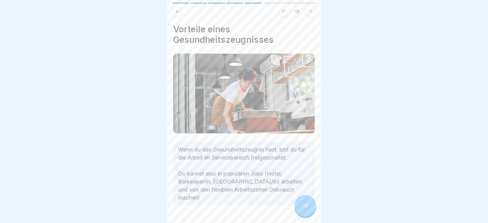
click at [304, 209] on icon at bounding box center [304, 205] width 7 height 7
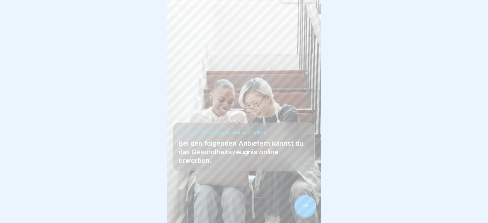
click at [304, 209] on icon at bounding box center [304, 205] width 7 height 7
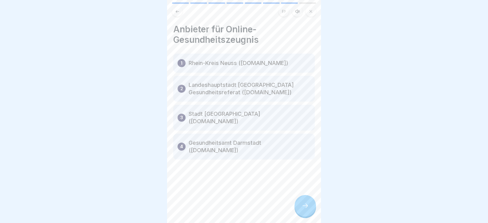
click at [304, 209] on icon at bounding box center [304, 205] width 7 height 7
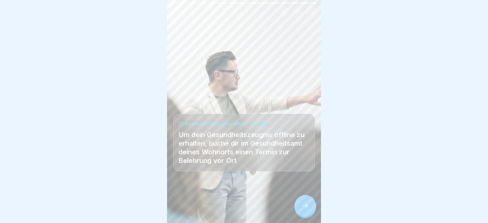
click at [304, 209] on icon at bounding box center [304, 205] width 7 height 7
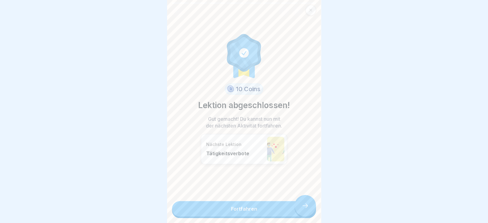
click at [304, 211] on link "Fortfahren" at bounding box center [244, 208] width 144 height 15
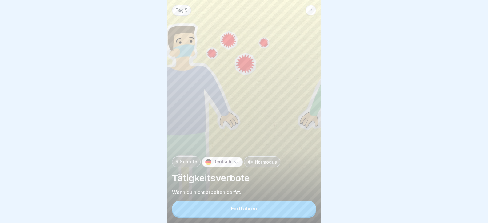
click at [304, 211] on button "Fortfahren" at bounding box center [244, 208] width 144 height 16
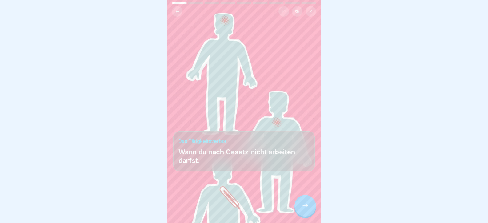
click at [304, 209] on icon at bounding box center [304, 205] width 7 height 7
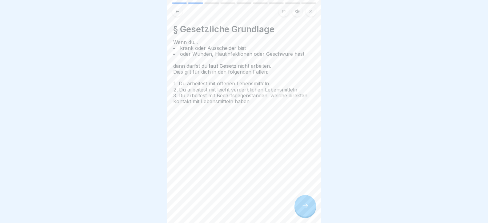
click at [304, 209] on icon at bounding box center [304, 205] width 7 height 7
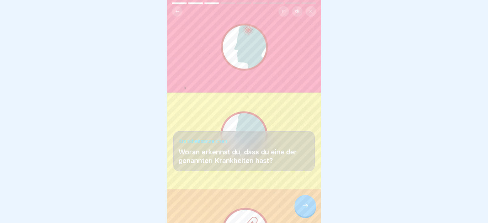
click at [303, 209] on icon at bounding box center [304, 205] width 7 height 7
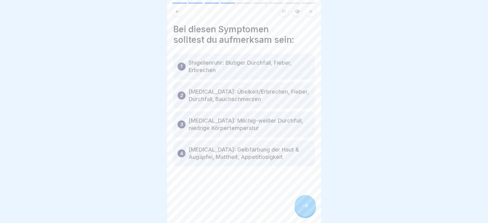
click at [303, 209] on icon at bounding box center [304, 205] width 7 height 7
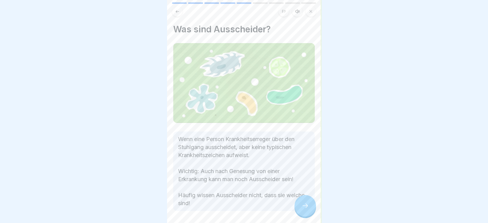
click at [303, 209] on icon at bounding box center [304, 205] width 7 height 7
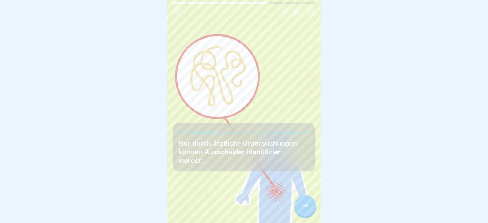
click at [303, 209] on icon at bounding box center [304, 205] width 7 height 7
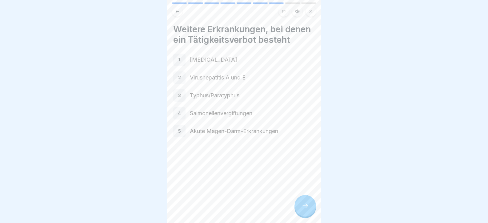
click at [303, 209] on icon at bounding box center [304, 205] width 7 height 7
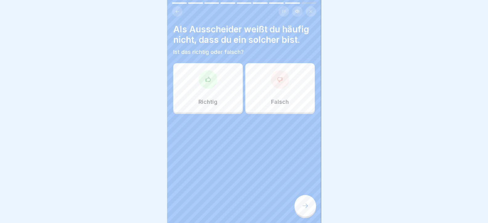
click at [180, 71] on div "Richtig" at bounding box center [208, 87] width 70 height 49
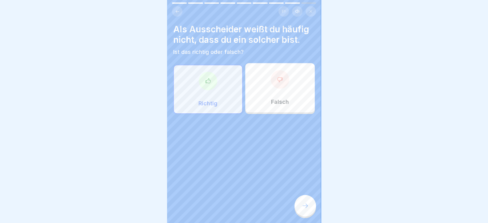
click at [305, 216] on div at bounding box center [305, 206] width 22 height 22
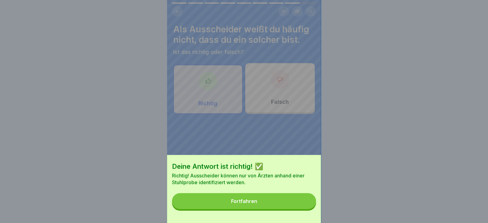
click at [304, 209] on button "Fortfahren" at bounding box center [244, 201] width 144 height 16
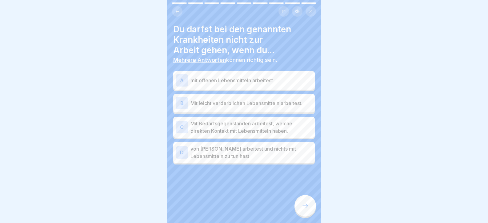
click at [247, 77] on p "mit offenen Lebensmitteln arbeitest" at bounding box center [251, 80] width 122 height 7
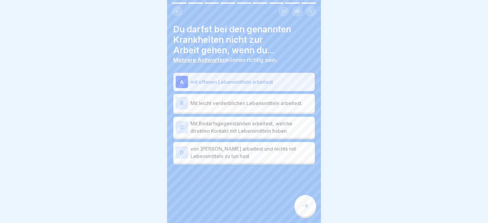
click at [249, 102] on p "Mit leicht verderblichen Lebensmitteln arbeitest." at bounding box center [251, 102] width 122 height 7
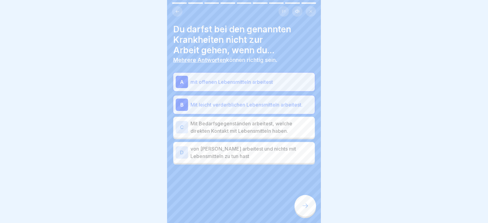
click at [248, 137] on div "C Mit Bedarfsgegenständen arbeitest, welche direkten Kontakt mit Lebensmitteln …" at bounding box center [243, 127] width 141 height 21
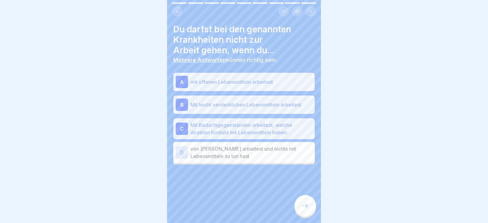
click at [248, 156] on p "von [PERSON_NAME] arbeitest und nichts mit Lebensmitteln zu tun hast" at bounding box center [251, 152] width 122 height 15
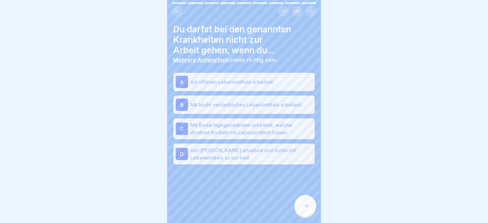
click at [301, 206] on div at bounding box center [305, 206] width 22 height 22
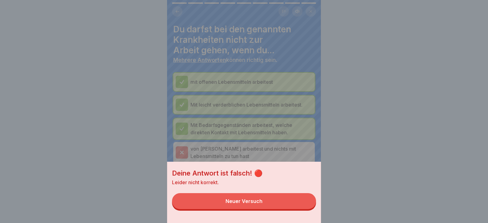
click at [301, 205] on button "Neuer Versuch" at bounding box center [244, 201] width 144 height 16
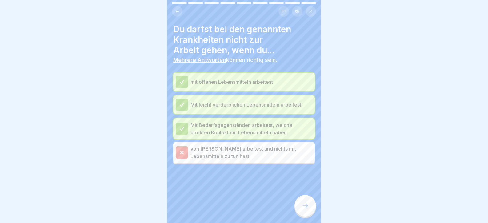
click at [303, 205] on div at bounding box center [305, 206] width 22 height 22
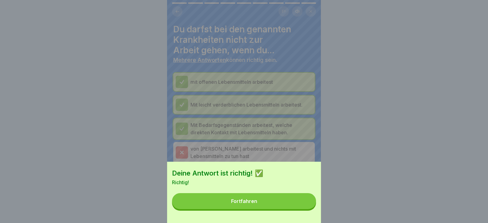
click at [303, 205] on button "Fortfahren" at bounding box center [244, 201] width 144 height 16
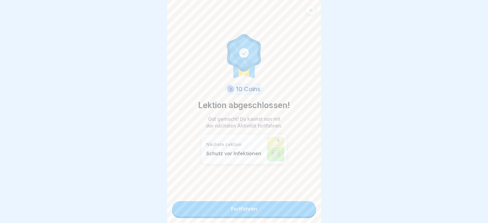
click at [302, 203] on link "Fortfahren" at bounding box center [244, 208] width 144 height 15
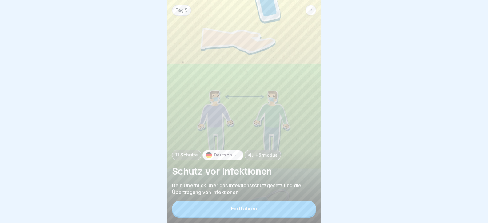
click at [302, 203] on div "Tag 5 11 Schritte Deutsch Hörmodus Schutz vor Infektionen Dein Überblick über d…" at bounding box center [244, 111] width 154 height 223
click at [301, 213] on button "Fortfahren" at bounding box center [244, 208] width 144 height 16
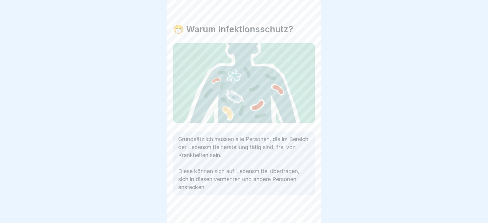
click at [301, 209] on icon at bounding box center [304, 205] width 7 height 7
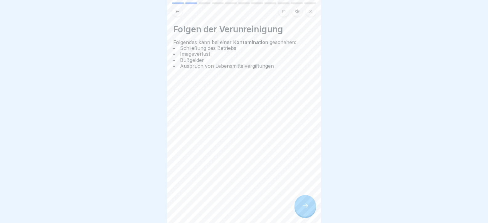
click at [301, 209] on icon at bounding box center [304, 205] width 7 height 7
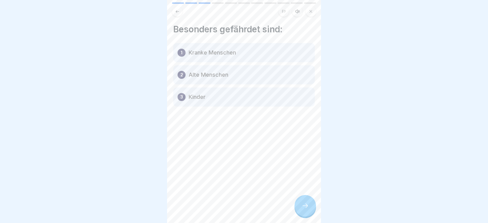
click at [301, 209] on icon at bounding box center [304, 205] width 7 height 7
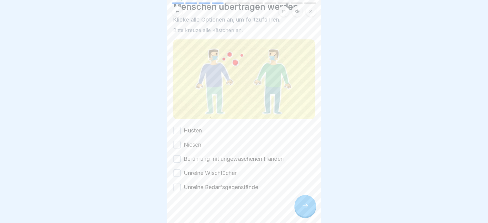
scroll to position [35, 0]
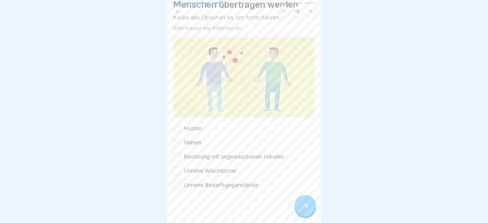
click at [198, 120] on div "🦠 Wie Keime durch den Menschen übertragen werden Klicke alle Optionen an, um fo…" at bounding box center [243, 89] width 141 height 200
click at [196, 124] on label "Husten" at bounding box center [193, 128] width 18 height 8
click at [181, 125] on button "Husten" at bounding box center [176, 128] width 7 height 7
click at [192, 142] on label "Niesen" at bounding box center [193, 142] width 18 height 8
click at [181, 142] on button "Niesen" at bounding box center [176, 142] width 7 height 7
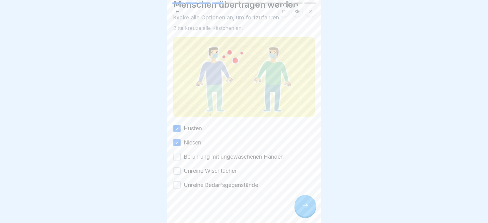
click at [195, 157] on div "Husten Niesen Berührung mit ungewaschenen Händen Unreine Wischtücher Unreine Be…" at bounding box center [243, 156] width 141 height 65
click at [200, 153] on label "Berührung mit ungewaschenen Händen" at bounding box center [234, 157] width 100 height 8
click at [181, 153] on button "Berührung mit ungewaschenen Händen" at bounding box center [176, 156] width 7 height 7
click at [201, 167] on label "Unreine Wischtücher" at bounding box center [210, 171] width 53 height 8
click at [181, 167] on button "Unreine Wischtücher" at bounding box center [176, 170] width 7 height 7
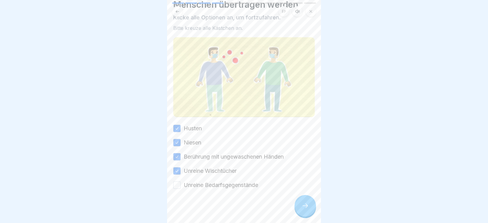
click at [202, 181] on label "Unreine Bedarfsgegenstände" at bounding box center [221, 185] width 74 height 8
click at [181, 181] on button "Unreine Bedarfsgegenstände" at bounding box center [176, 184] width 7 height 7
click at [298, 212] on div at bounding box center [305, 206] width 22 height 22
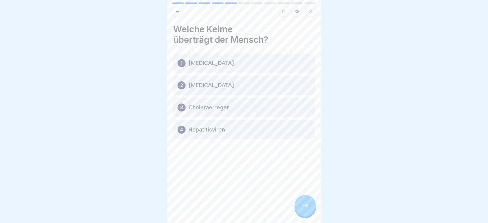
click at [299, 211] on div at bounding box center [305, 206] width 22 height 22
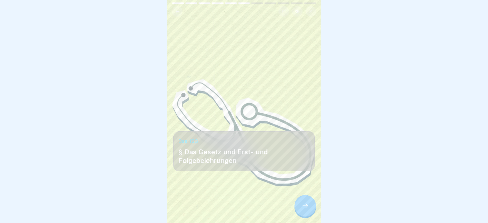
click at [299, 211] on div at bounding box center [305, 206] width 22 height 22
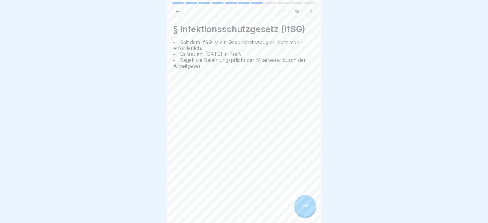
click at [298, 211] on div at bounding box center [305, 206] width 22 height 22
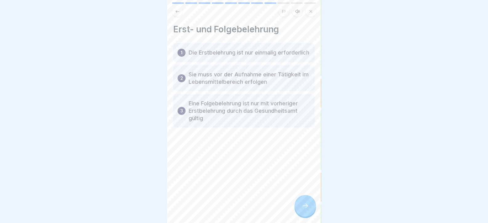
click at [298, 211] on div at bounding box center [305, 206] width 22 height 22
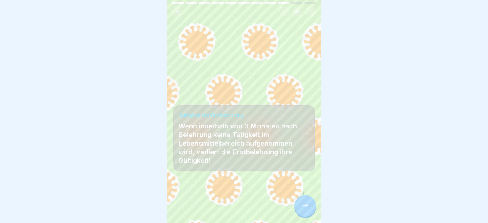
click at [297, 211] on div at bounding box center [305, 206] width 22 height 22
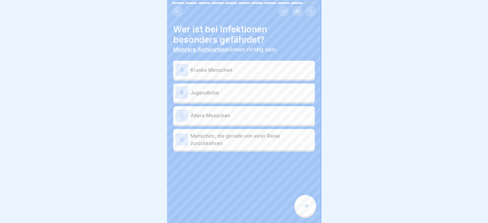
click at [232, 70] on p "Kranke Menschen" at bounding box center [251, 69] width 122 height 7
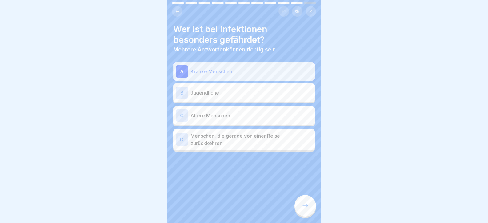
click at [239, 115] on p "Ältere Menschen" at bounding box center [251, 115] width 122 height 7
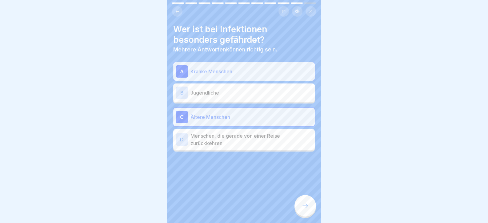
click at [312, 213] on div at bounding box center [305, 206] width 22 height 22
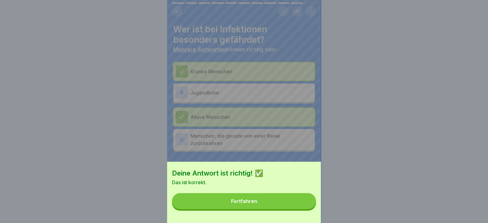
click at [304, 209] on button "Fortfahren" at bounding box center [244, 201] width 144 height 16
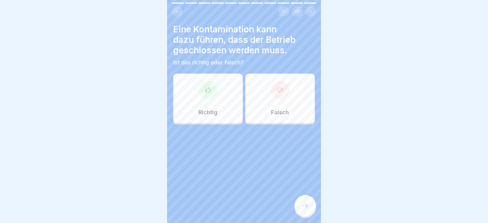
click at [202, 90] on div at bounding box center [208, 90] width 18 height 18
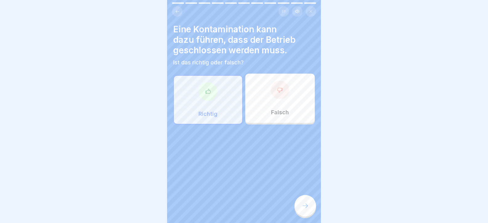
click at [293, 204] on div "Eine Kontamination kann dazu führen, dass der Betrieb geschlossen werden muss. …" at bounding box center [244, 111] width 154 height 223
click at [303, 209] on icon at bounding box center [304, 205] width 7 height 7
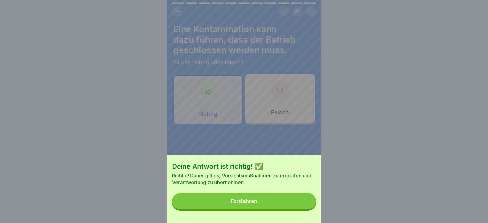
click at [301, 209] on button "Fortfahren" at bounding box center [244, 201] width 144 height 16
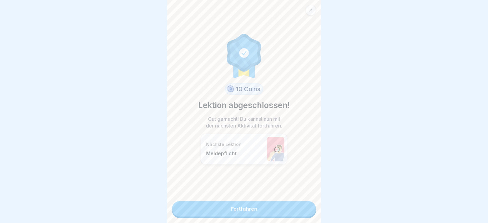
click at [300, 208] on link "Fortfahren" at bounding box center [244, 208] width 144 height 15
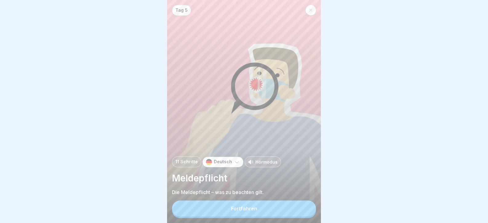
click at [299, 207] on button "Fortfahren" at bounding box center [244, 208] width 144 height 16
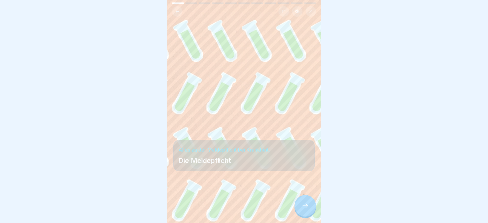
click at [299, 207] on div at bounding box center [305, 206] width 22 height 22
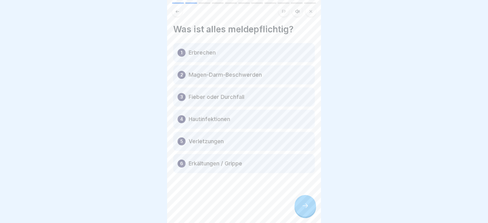
click at [300, 207] on div at bounding box center [305, 206] width 22 height 22
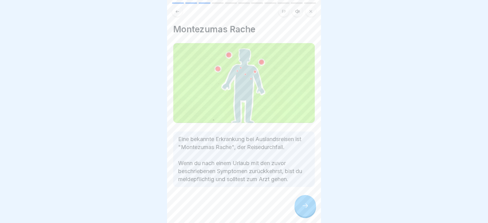
click at [300, 207] on div at bounding box center [305, 206] width 22 height 22
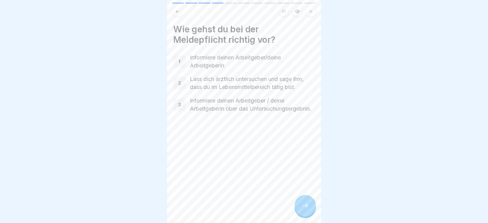
click at [300, 206] on div at bounding box center [305, 206] width 22 height 22
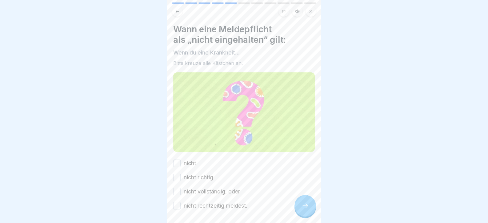
drag, startPoint x: 178, startPoint y: 160, endPoint x: 180, endPoint y: 177, distance: 16.4
click at [179, 161] on button "nicht" at bounding box center [176, 162] width 7 height 7
click at [178, 175] on button "nicht richtig" at bounding box center [176, 176] width 7 height 7
click at [177, 190] on button "nicht vollständig, oder" at bounding box center [176, 191] width 7 height 7
click at [177, 204] on button "nicht rechtzeitig meldest." at bounding box center [176, 205] width 7 height 7
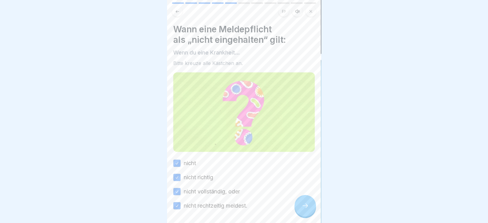
click at [309, 216] on div at bounding box center [305, 206] width 22 height 22
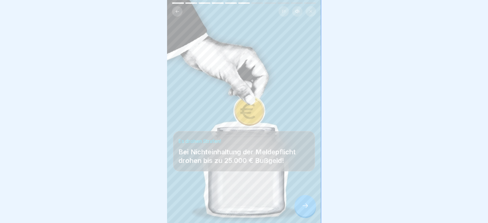
click at [308, 215] on div at bounding box center [305, 206] width 22 height 22
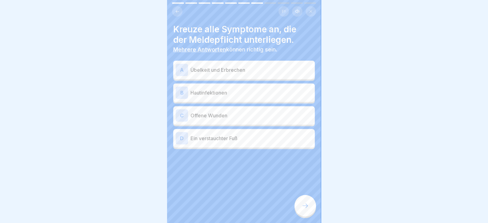
click at [229, 110] on div "C Offene Wunden" at bounding box center [243, 115] width 141 height 18
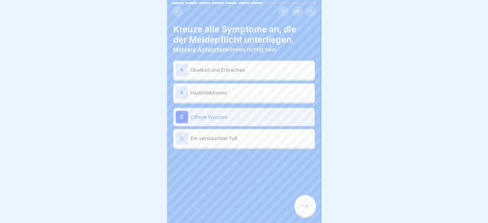
click at [233, 94] on p "Hautinfektionen" at bounding box center [251, 92] width 122 height 7
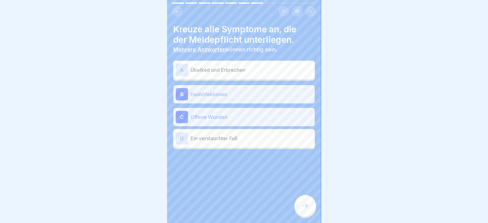
click at [303, 209] on icon at bounding box center [304, 205] width 7 height 7
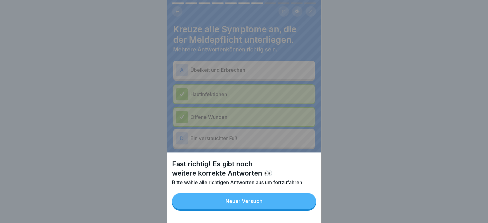
click at [302, 207] on button "Neuer Versuch" at bounding box center [244, 201] width 144 height 16
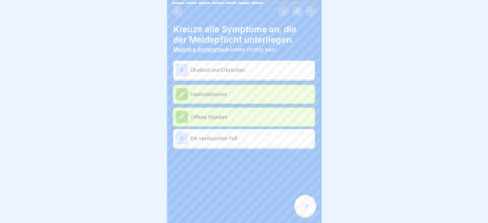
click at [209, 66] on p "Übelkeit und Erbrechen" at bounding box center [251, 69] width 122 height 7
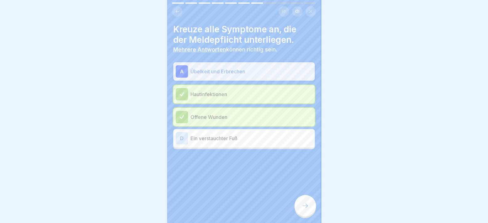
click at [300, 207] on div at bounding box center [305, 206] width 22 height 22
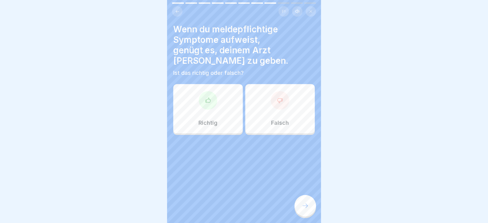
click at [214, 119] on p "Richtig" at bounding box center [207, 122] width 19 height 7
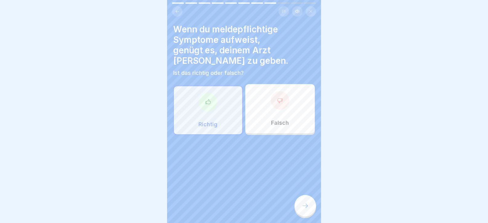
click at [300, 209] on div at bounding box center [305, 206] width 22 height 22
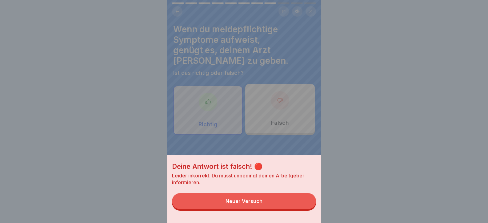
click at [300, 206] on button "Neuer Versuch" at bounding box center [244, 201] width 144 height 16
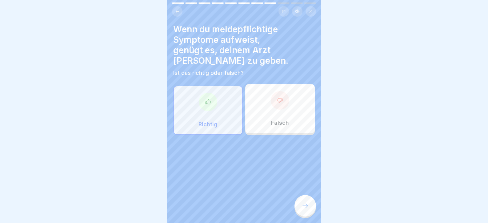
click at [309, 210] on div at bounding box center [305, 206] width 22 height 22
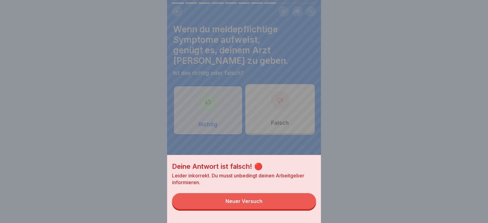
click at [309, 209] on button "Neuer Versuch" at bounding box center [244, 201] width 144 height 16
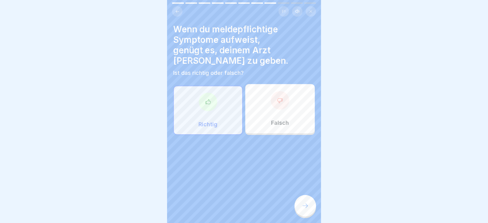
click at [278, 91] on div at bounding box center [280, 100] width 18 height 18
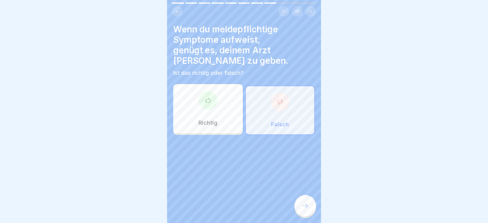
click at [304, 216] on div at bounding box center [305, 206] width 22 height 22
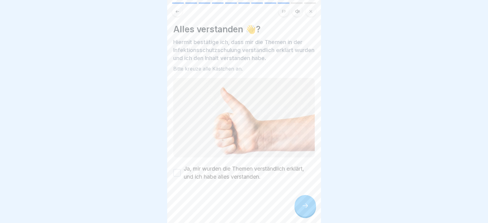
click at [303, 209] on icon at bounding box center [304, 205] width 7 height 7
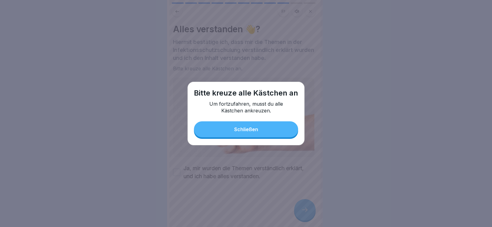
click at [232, 133] on button "Schließen" at bounding box center [246, 129] width 104 height 16
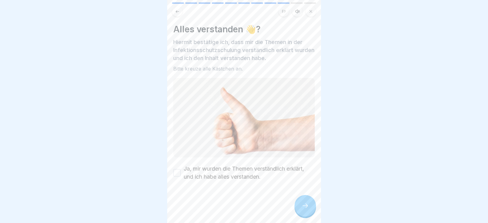
click at [178, 169] on button "Ja, mir wurden die Themen verständlich erklärt, und ich habe alles verstanden." at bounding box center [176, 172] width 7 height 7
click at [301, 209] on icon at bounding box center [304, 205] width 7 height 7
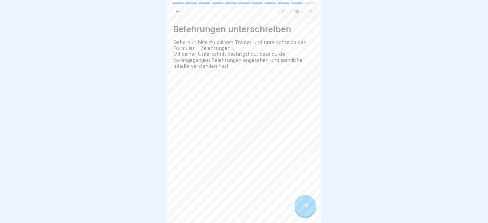
click at [301, 209] on icon at bounding box center [304, 205] width 7 height 7
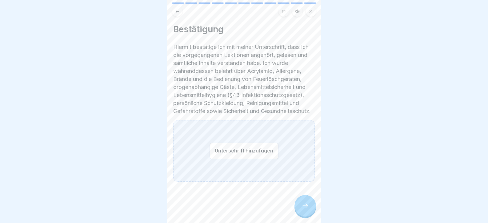
click at [233, 157] on button "Unterschrift hinzufügen" at bounding box center [243, 150] width 69 height 16
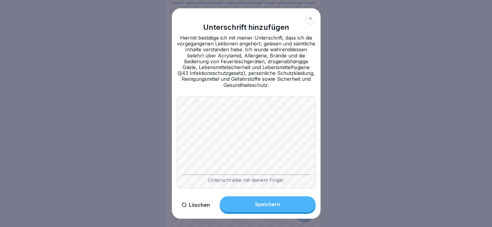
click at [288, 210] on button "Speichern" at bounding box center [268, 205] width 96 height 16
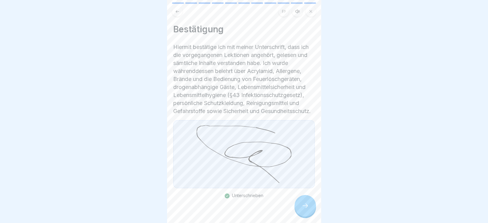
click at [302, 209] on icon at bounding box center [304, 205] width 7 height 7
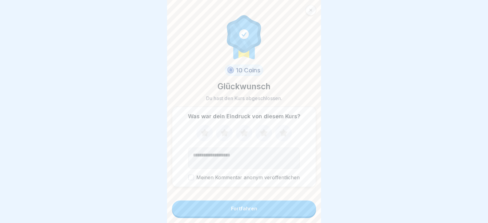
click at [308, 209] on button "Fortfahren" at bounding box center [244, 208] width 144 height 16
